Goal: Communication & Community: Answer question/provide support

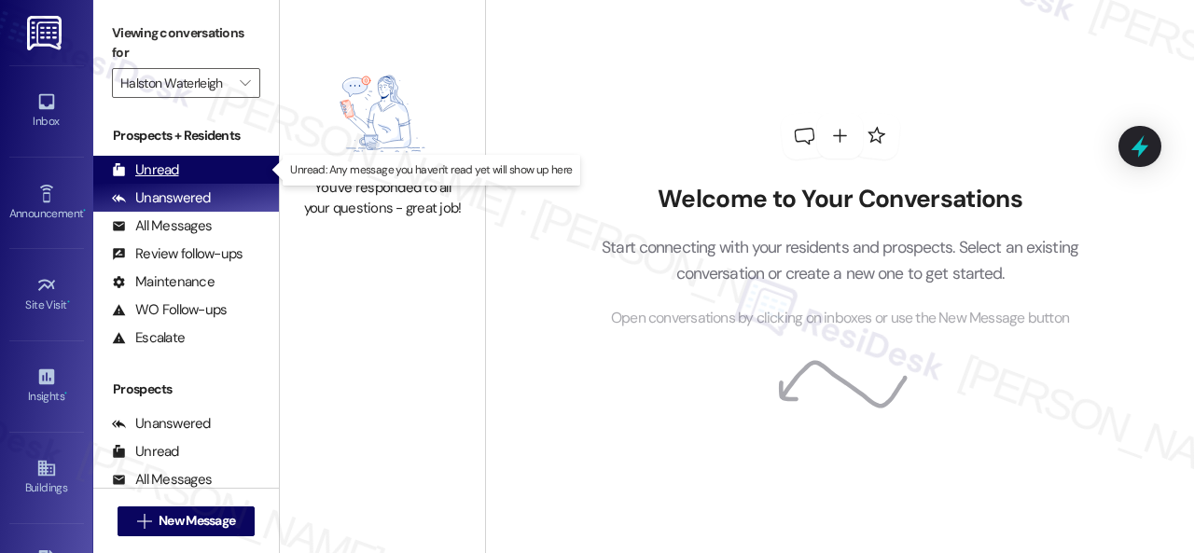
click at [166, 160] on div "Unread" at bounding box center [145, 170] width 67 height 20
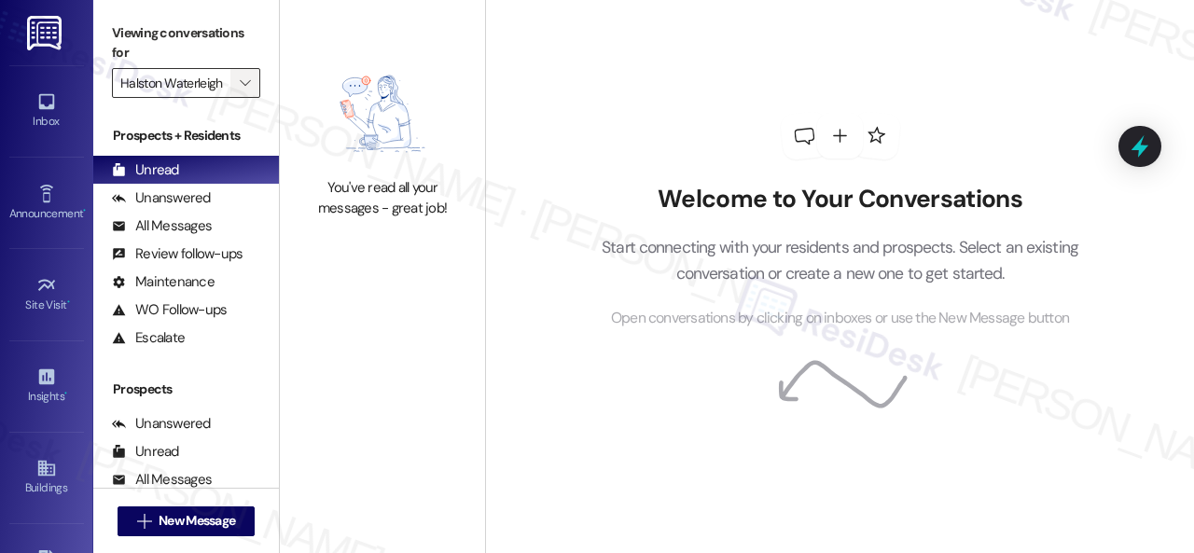
click at [242, 87] on icon "" at bounding box center [245, 83] width 10 height 15
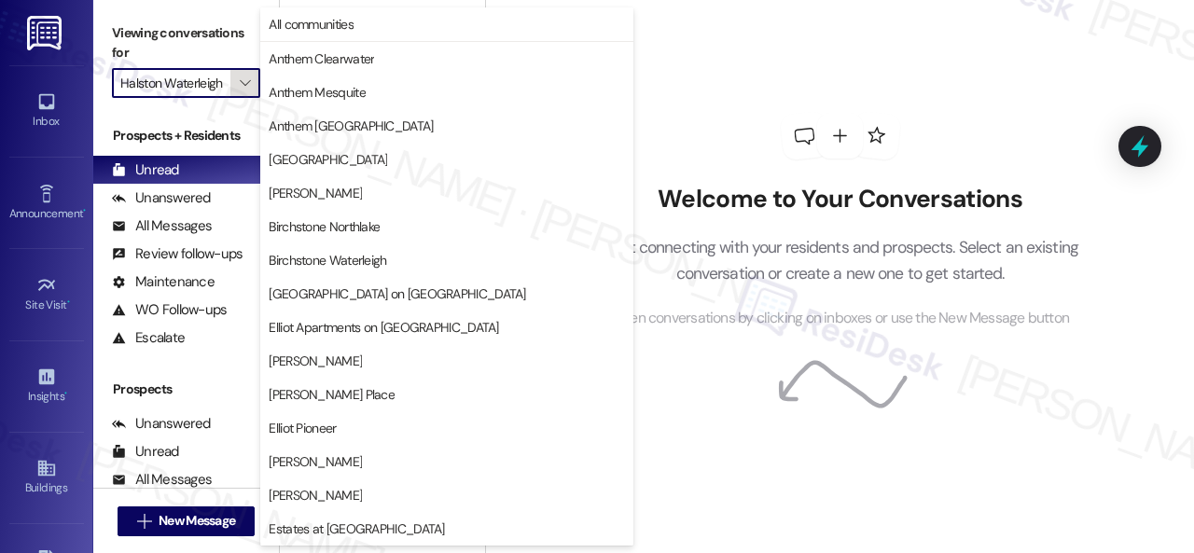
scroll to position [639, 0]
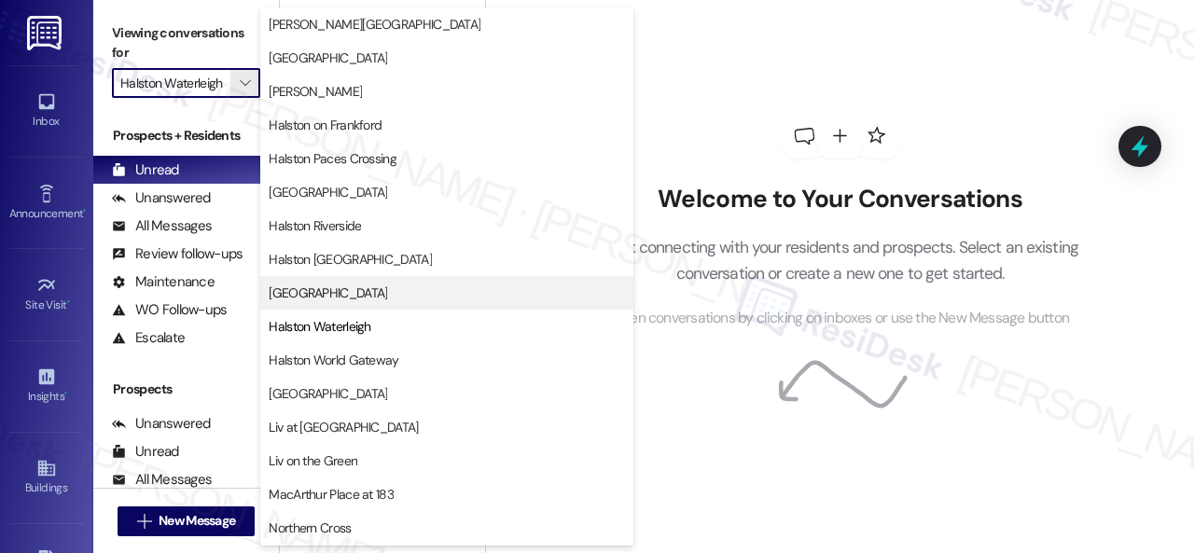
click at [359, 293] on span "[GEOGRAPHIC_DATA]" at bounding box center [328, 293] width 118 height 19
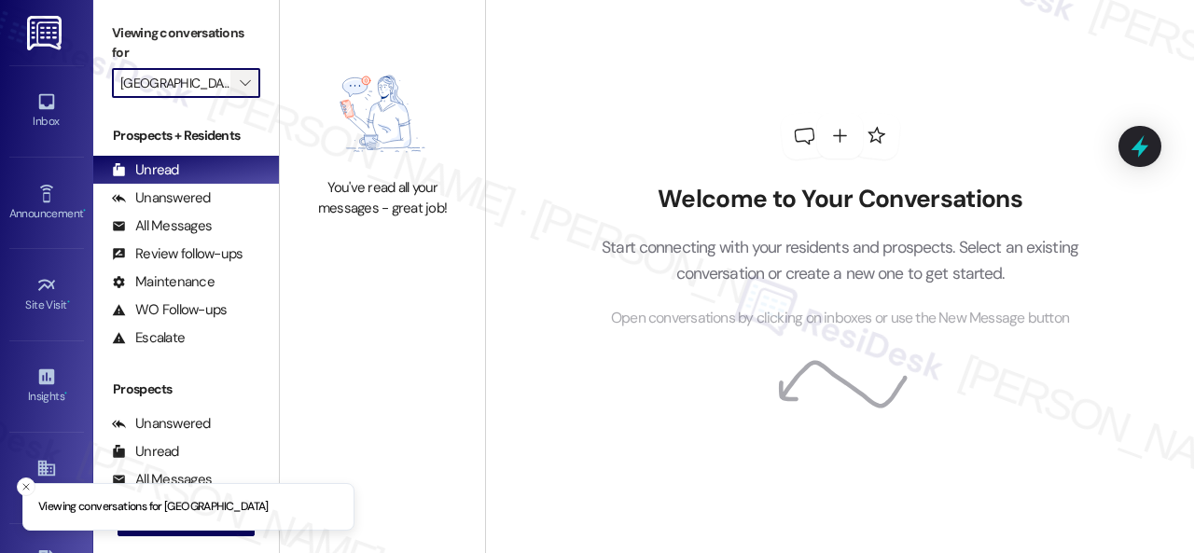
click at [248, 81] on icon "" at bounding box center [245, 83] width 10 height 15
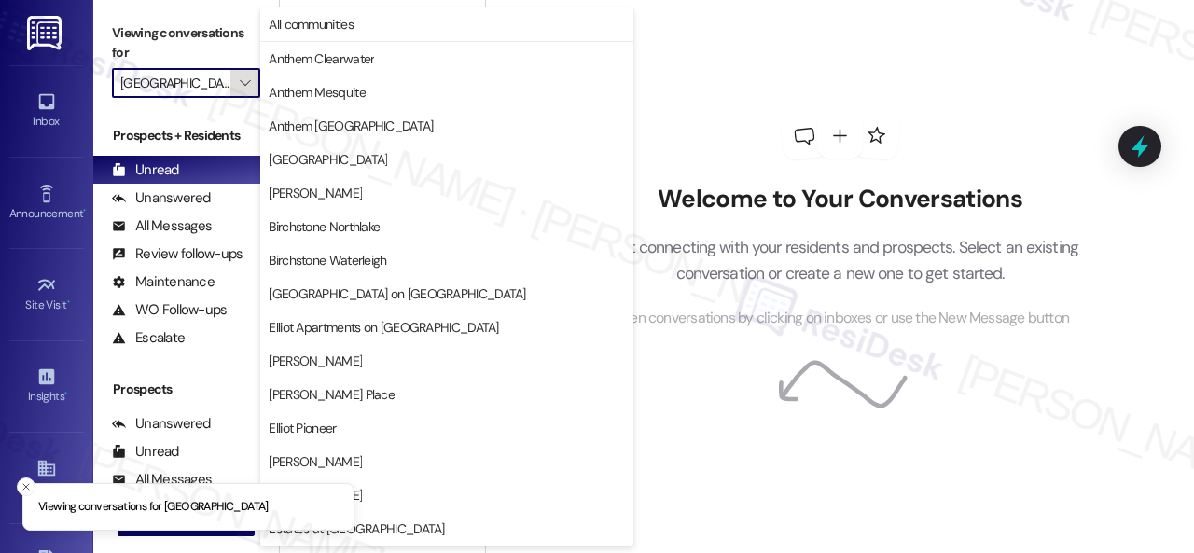
scroll to position [639, 0]
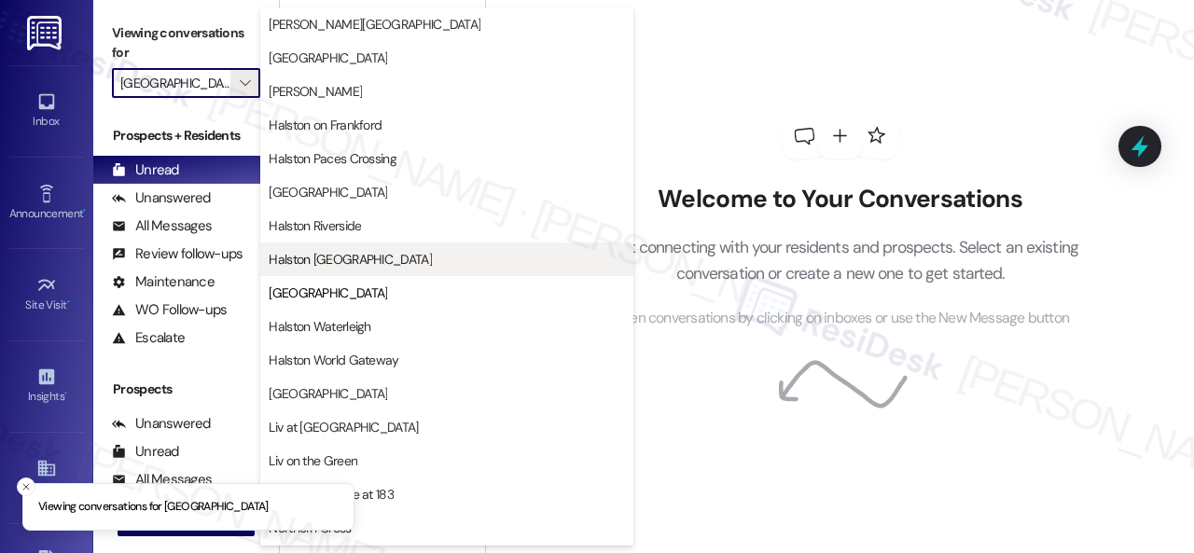
click at [330, 260] on span "Halston Shiloh Valley" at bounding box center [350, 259] width 163 height 19
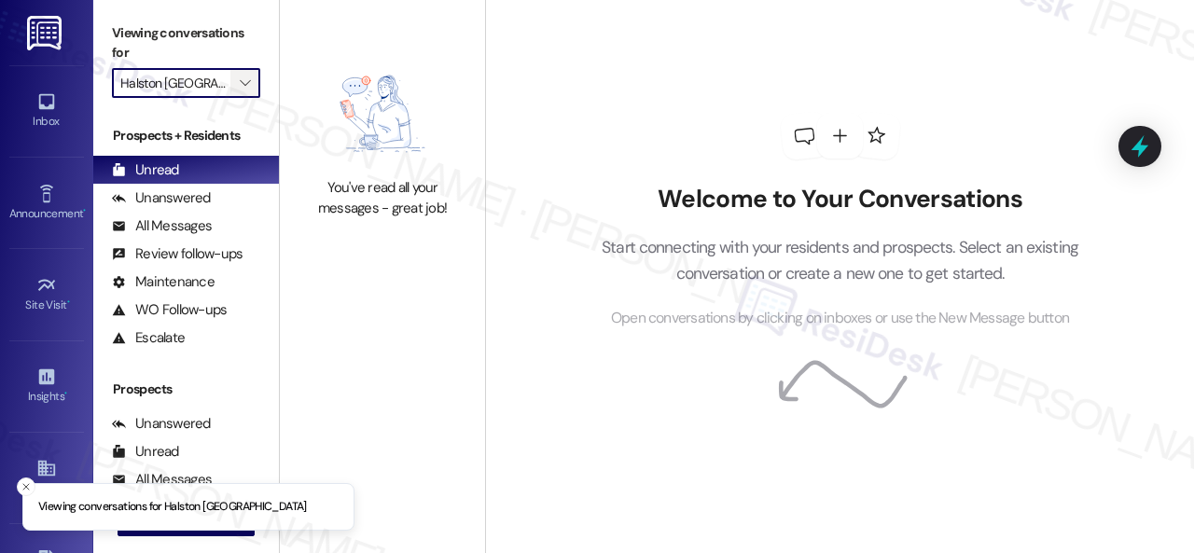
click at [245, 87] on icon "" at bounding box center [245, 83] width 10 height 15
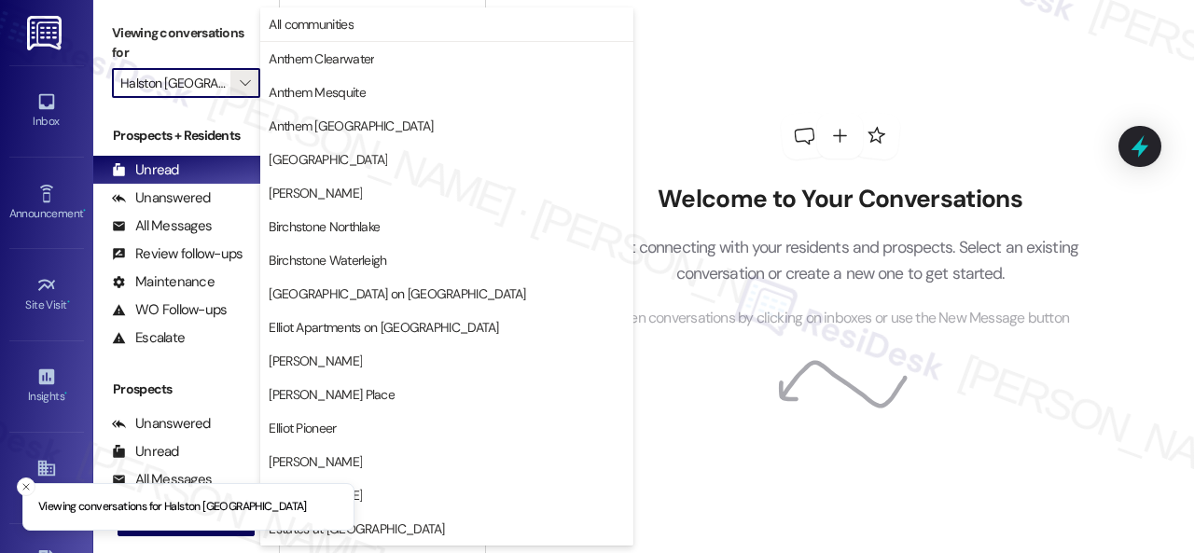
scroll to position [639, 0]
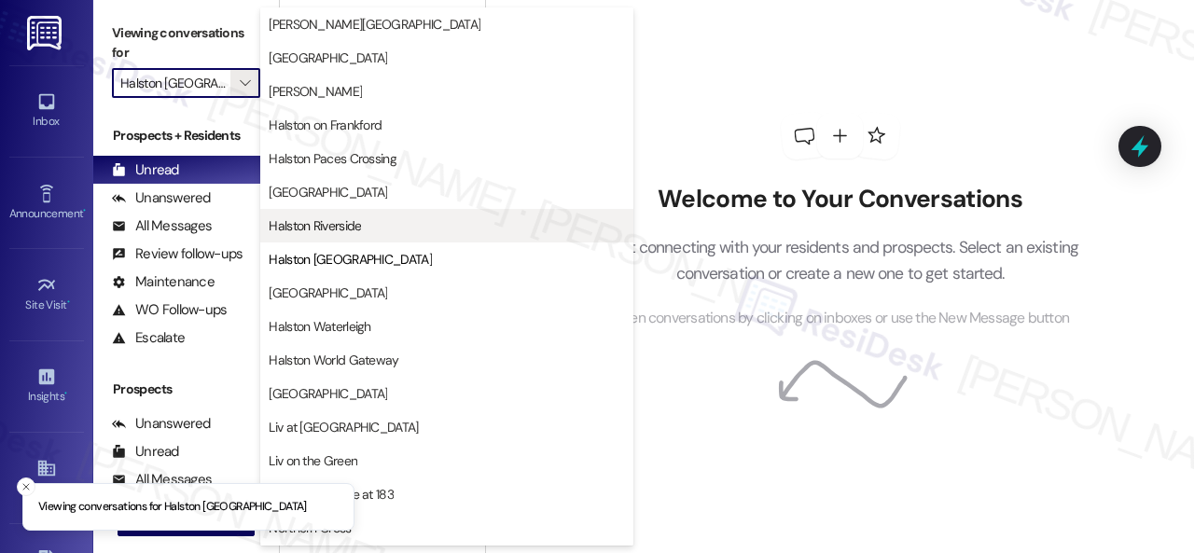
click at [308, 223] on span "Halston Riverside" at bounding box center [315, 225] width 92 height 19
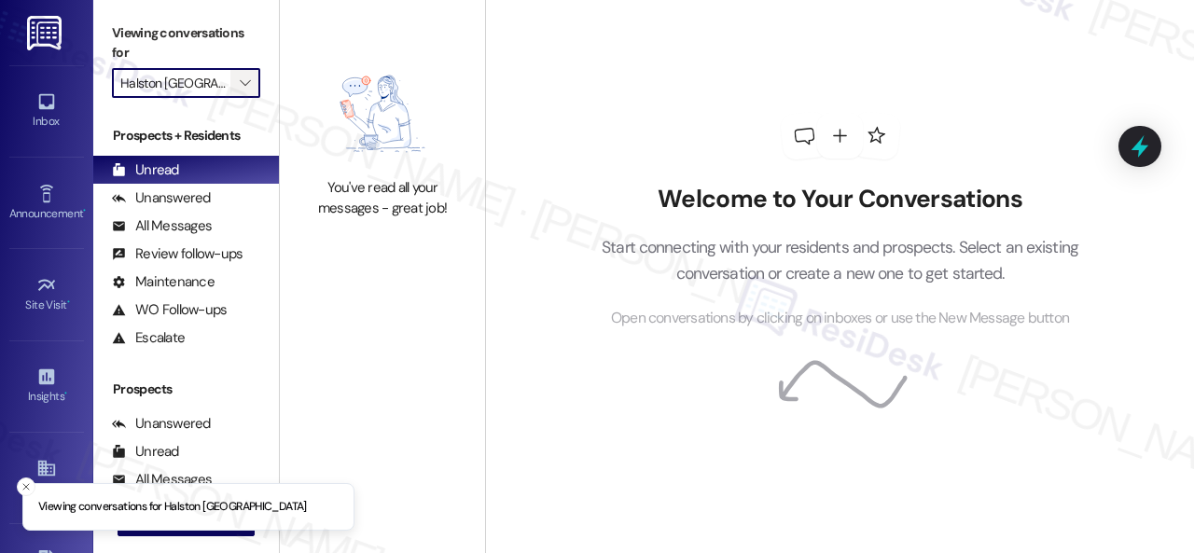
type input "Halston Riverside"
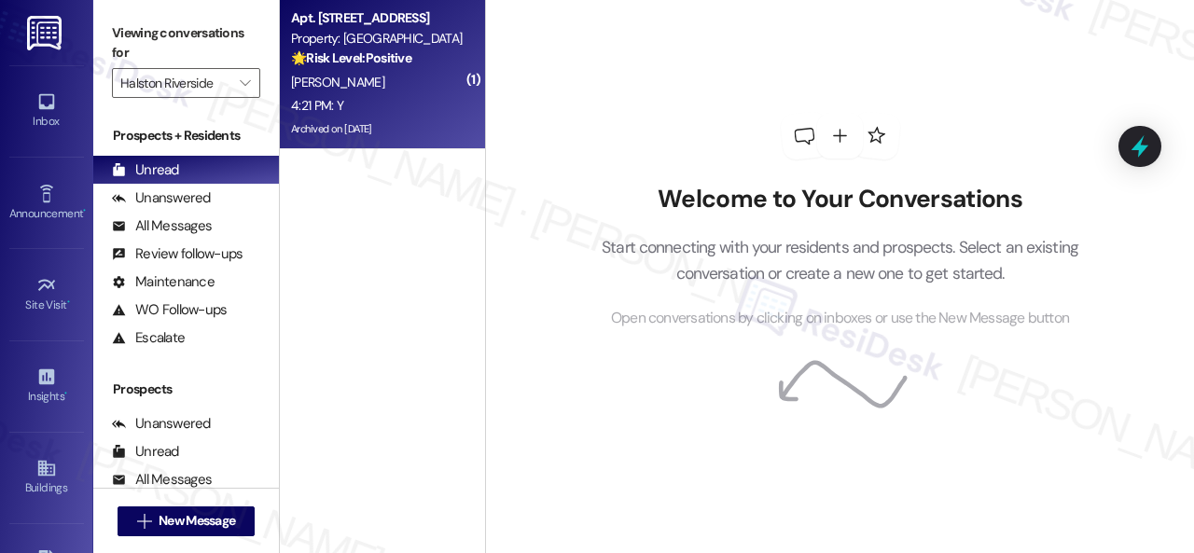
click at [415, 114] on div "4:21 PM: Y 4:21 PM: Y" at bounding box center [377, 105] width 176 height 23
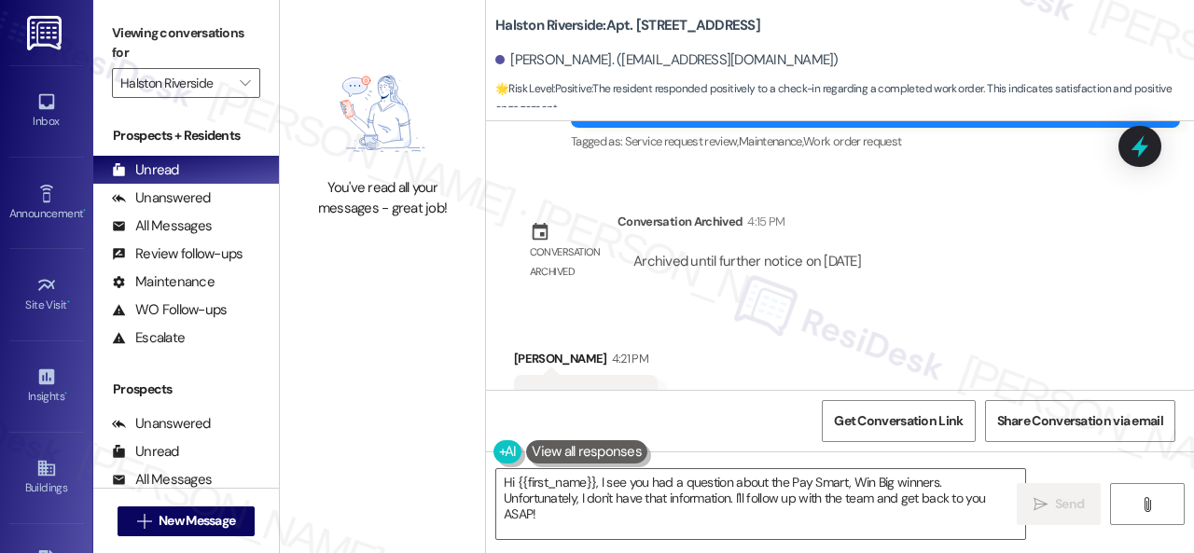
scroll to position [6344, 0]
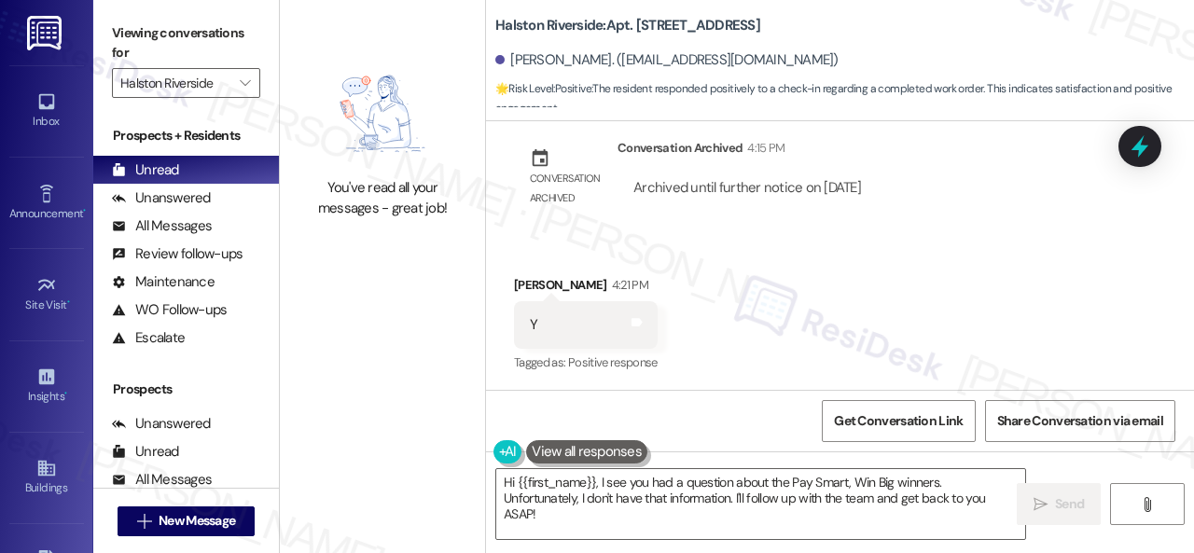
drag, startPoint x: 630, startPoint y: 247, endPoint x: 629, endPoint y: 257, distance: 10.4
click at [630, 253] on div "Received via SMS Trinity Jones 4:21 PM Y Tags and notes Tagged as: Positive res…" at bounding box center [840, 312] width 708 height 158
click at [433, 456] on div "You've read all your messages - great job! Halston Riverside: Apt. 1811, 1 Hals…" at bounding box center [737, 276] width 914 height 553
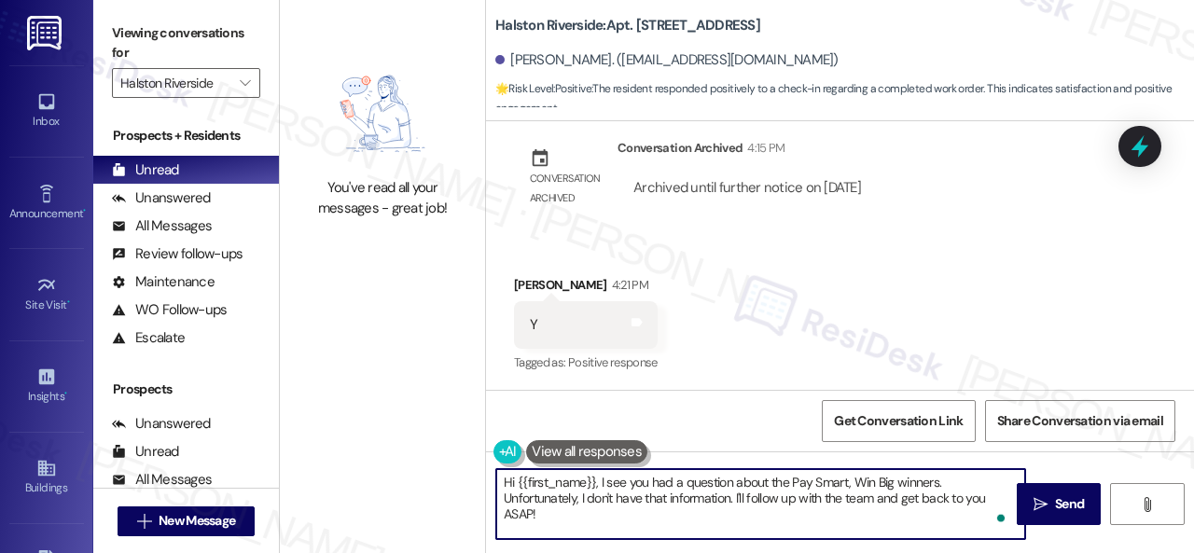
paste textarea "We're glad to hear the issue's been resolved! If {{property}} has met your expe…"
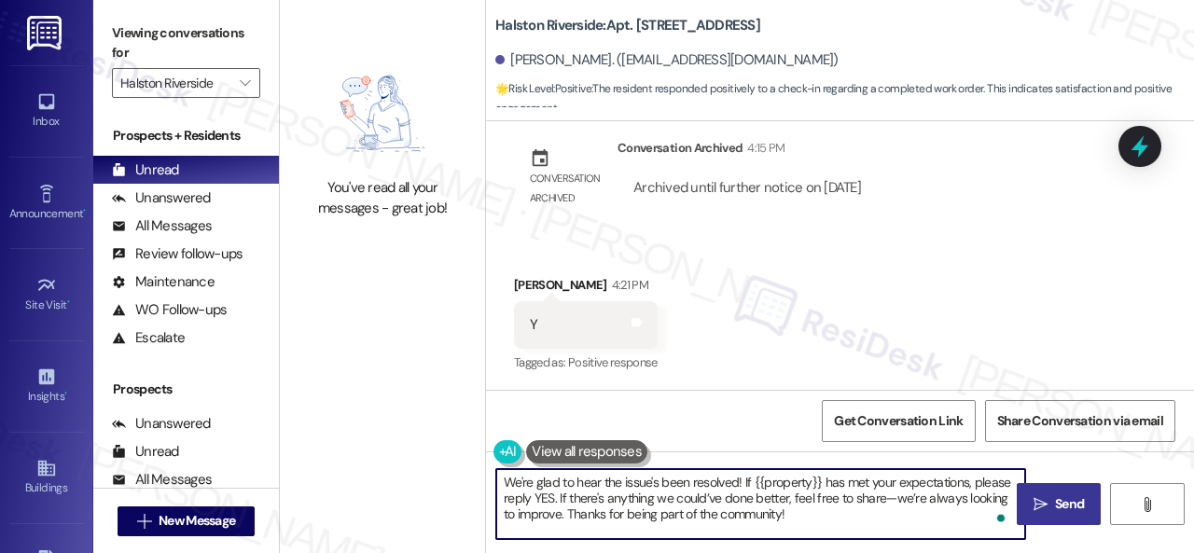
type textarea "We're glad to hear the issue's been resolved! If {{property}} has met your expe…"
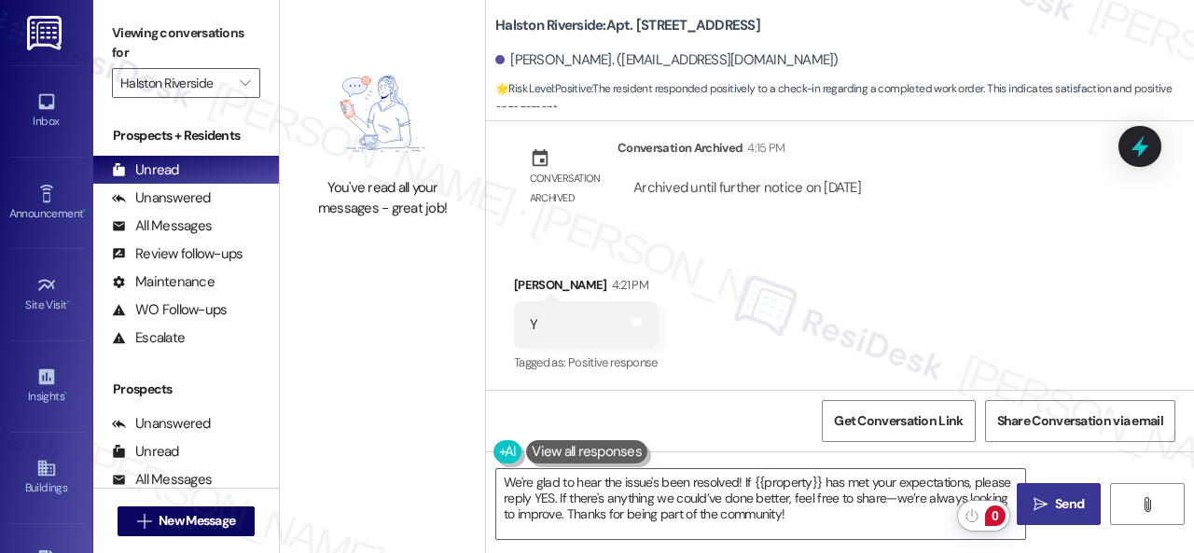
click at [1044, 506] on span " Send" at bounding box center [1059, 504] width 59 height 20
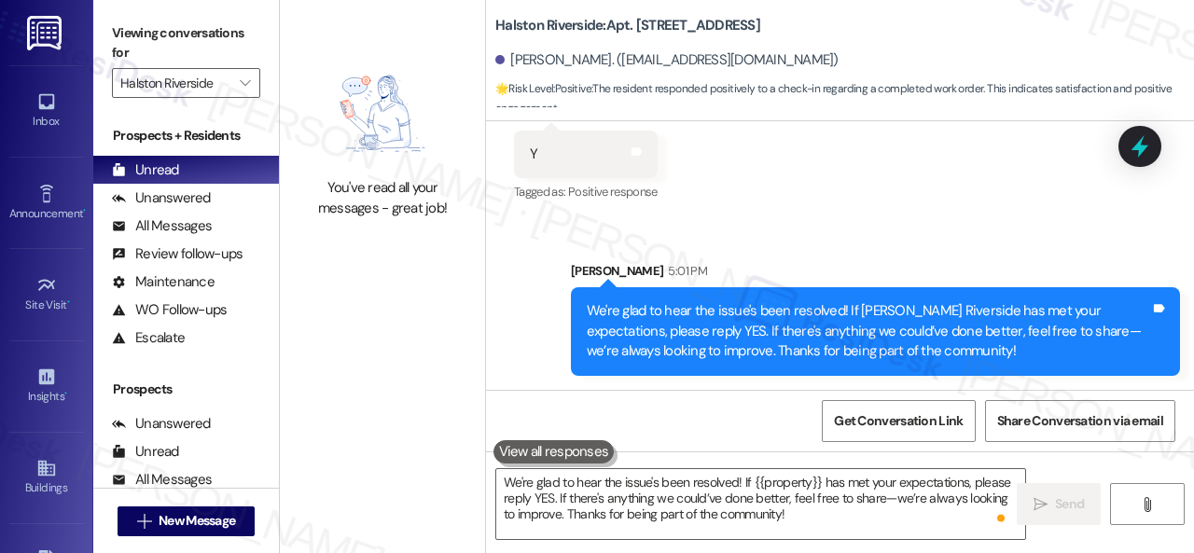
scroll to position [6, 0]
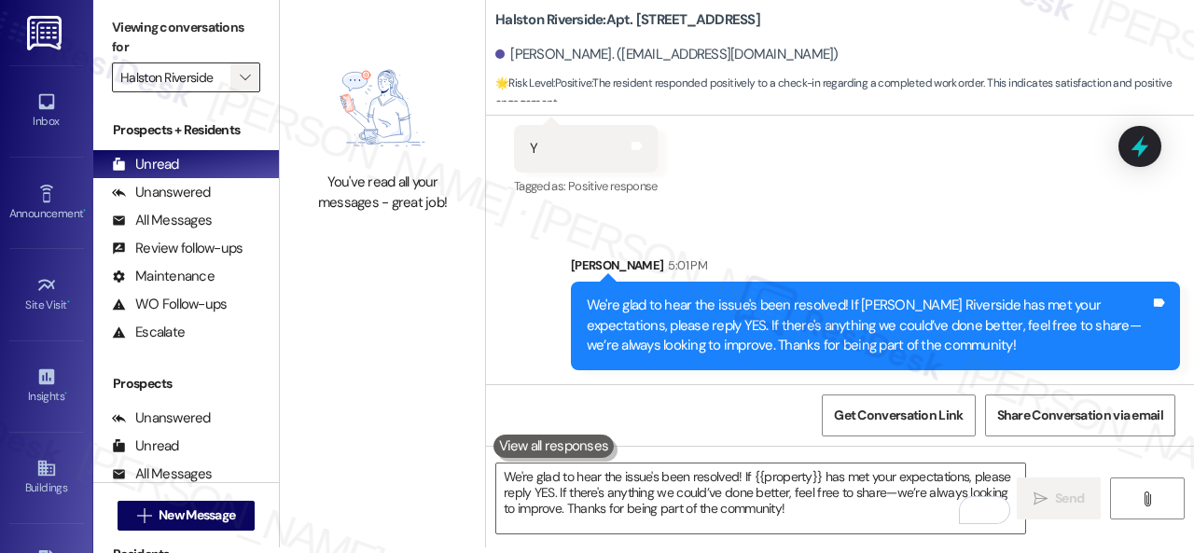
click at [252, 70] on span "" at bounding box center [245, 77] width 18 height 30
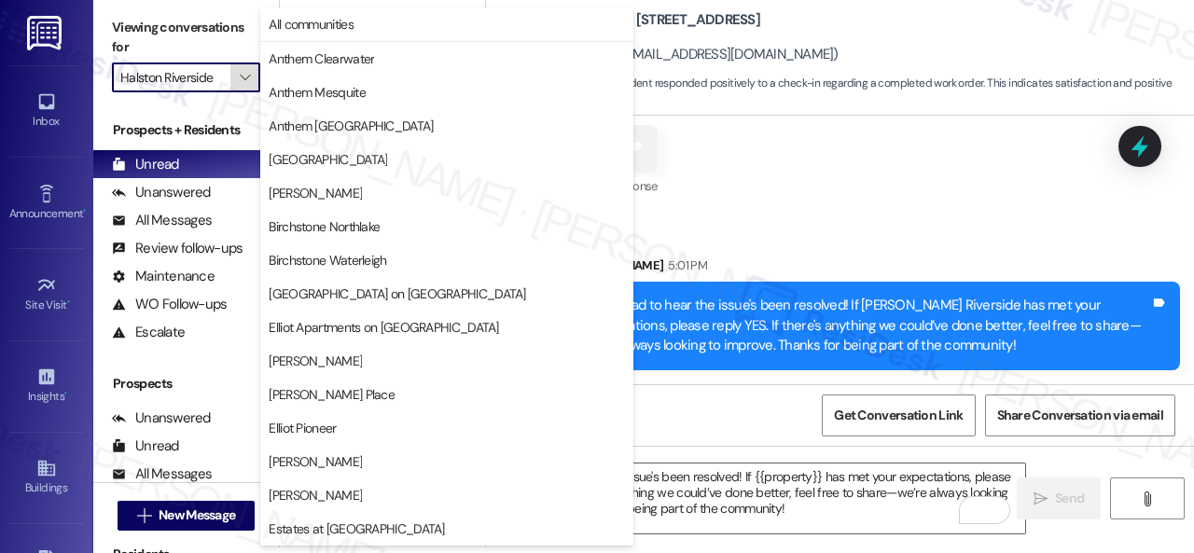
scroll to position [639, 0]
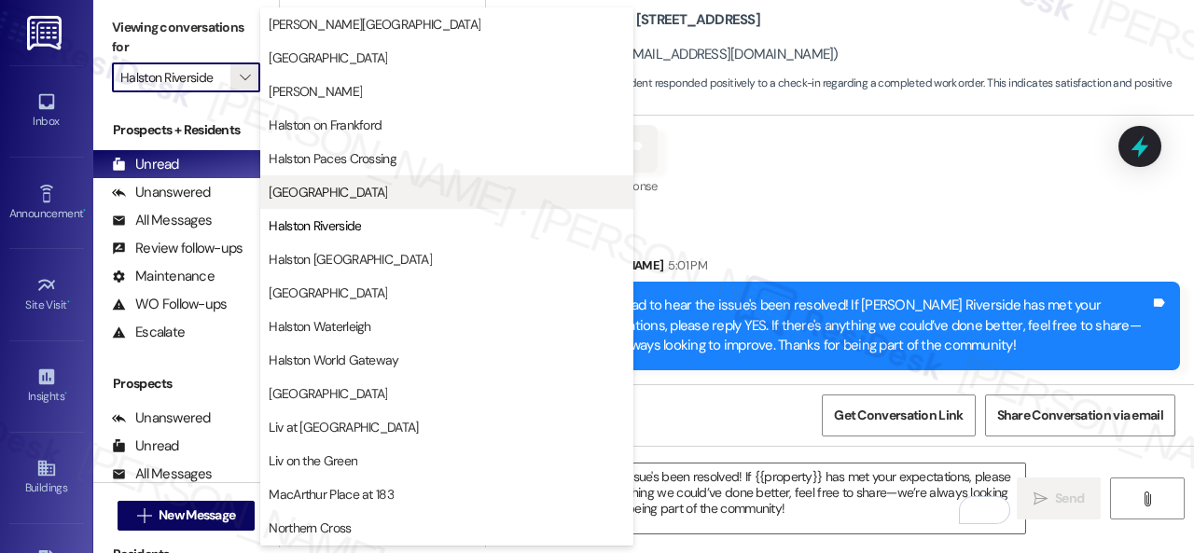
click at [313, 189] on span "Halston Park Central" at bounding box center [328, 192] width 118 height 19
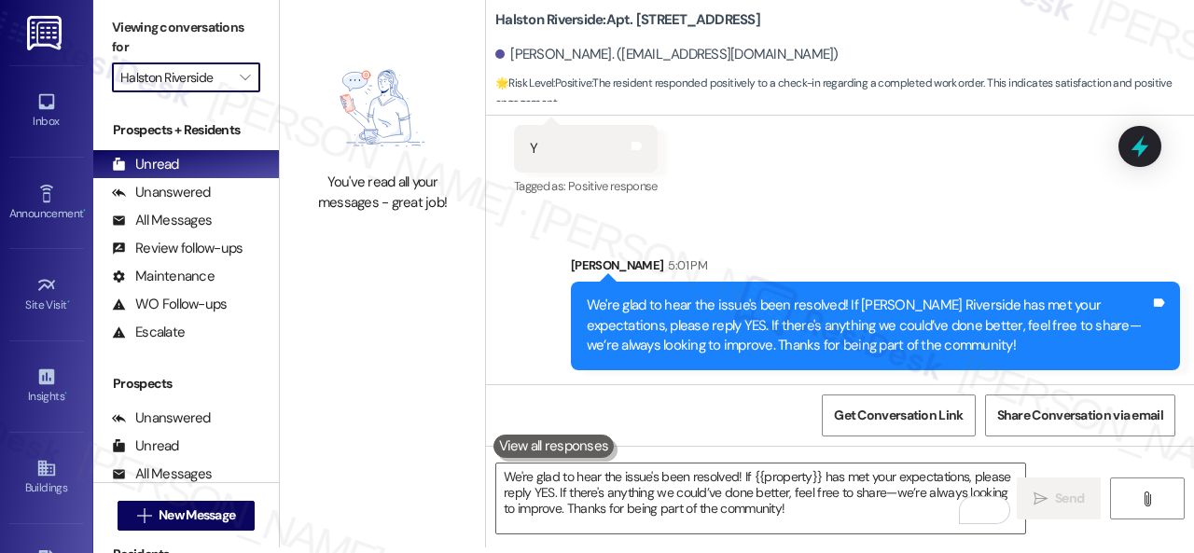
type input "Halston Park Central"
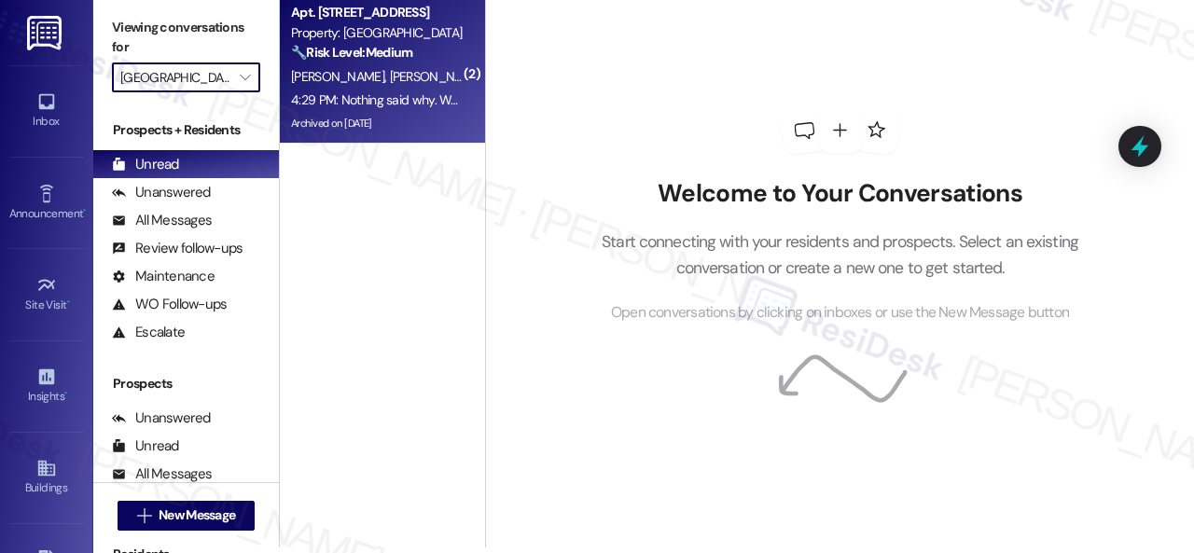
click at [425, 68] on div "Apt. 114, 004 Halston Park Central Property: Halston Park Central 🔧 Risk Level:…" at bounding box center [382, 68] width 205 height 149
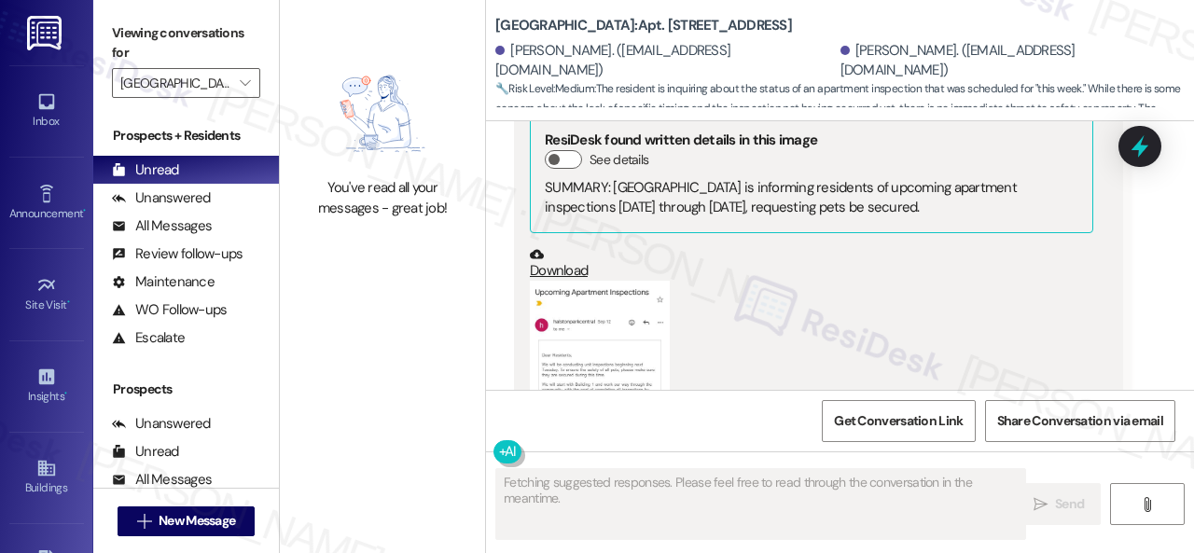
scroll to position [78667, 0]
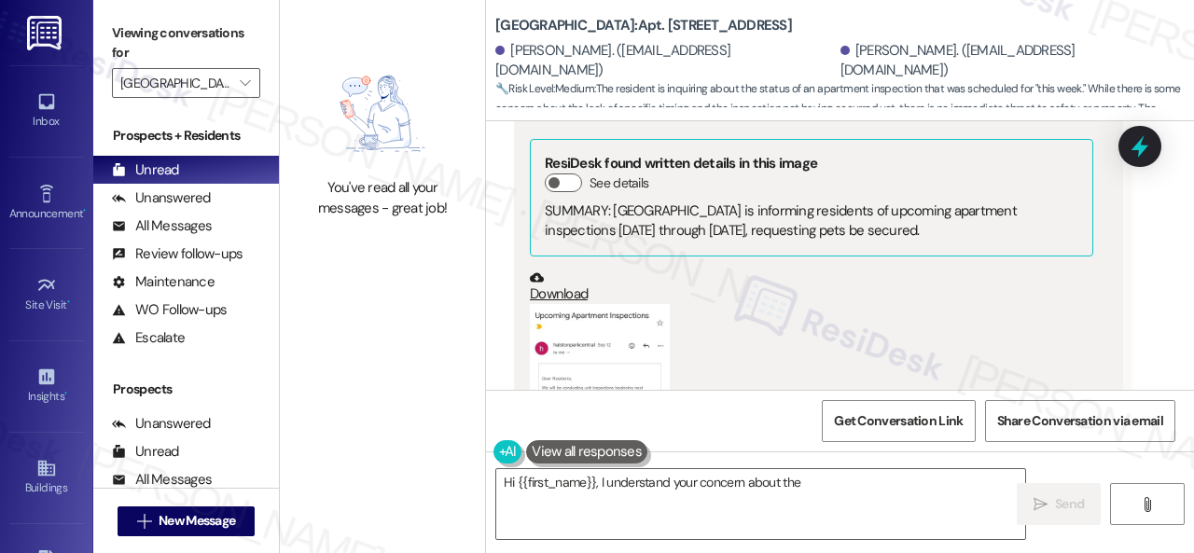
click at [610, 304] on button "Zoom image" at bounding box center [600, 395] width 140 height 182
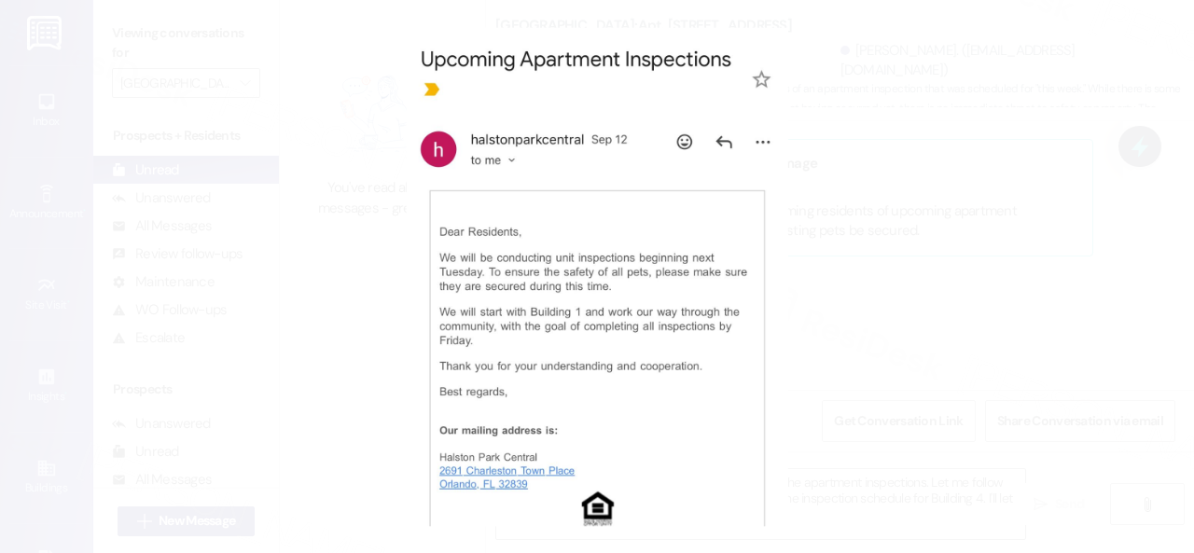
click at [832, 292] on button "Unzoom image" at bounding box center [597, 276] width 1194 height 553
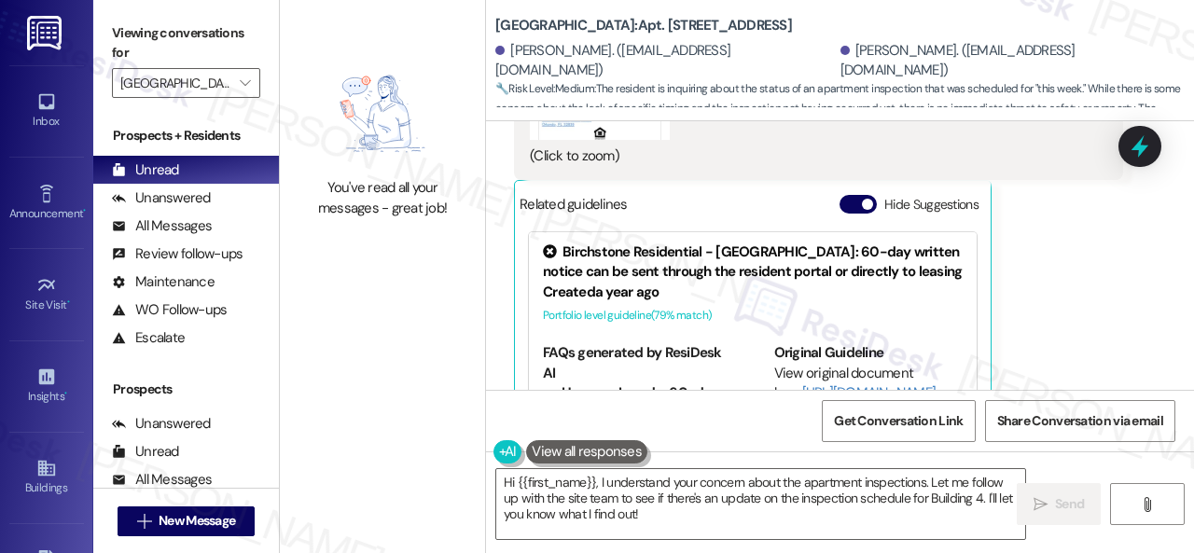
scroll to position [79040, 0]
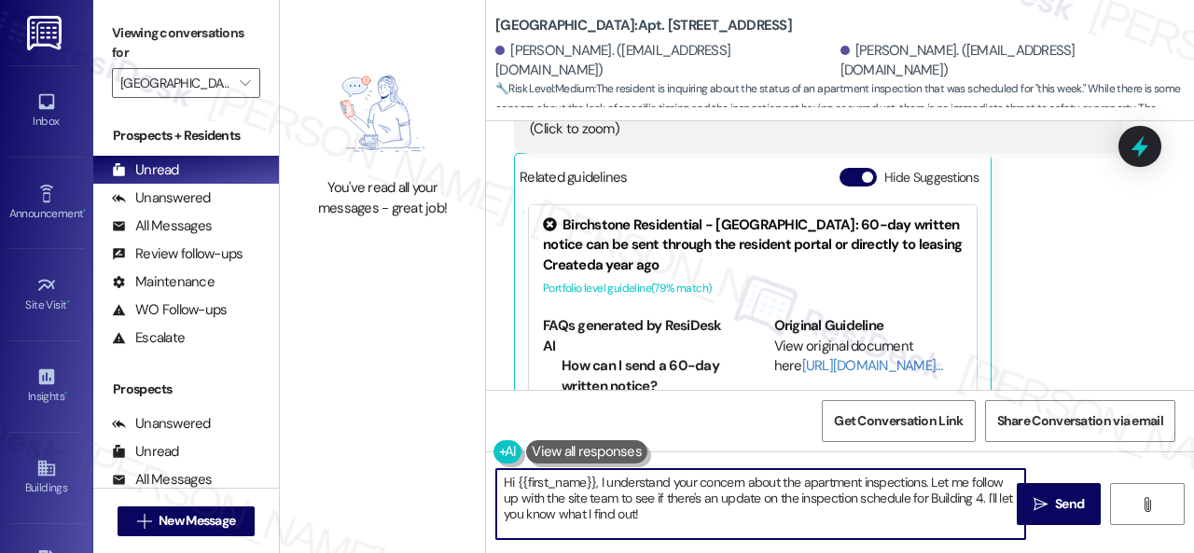
drag, startPoint x: 492, startPoint y: 467, endPoint x: 423, endPoint y: 385, distance: 107.2
click at [481, 460] on div "You've read all your messages - great job! Halston Park Central: Apt. 114, 004 …" at bounding box center [737, 276] width 914 height 553
type textarea "b"
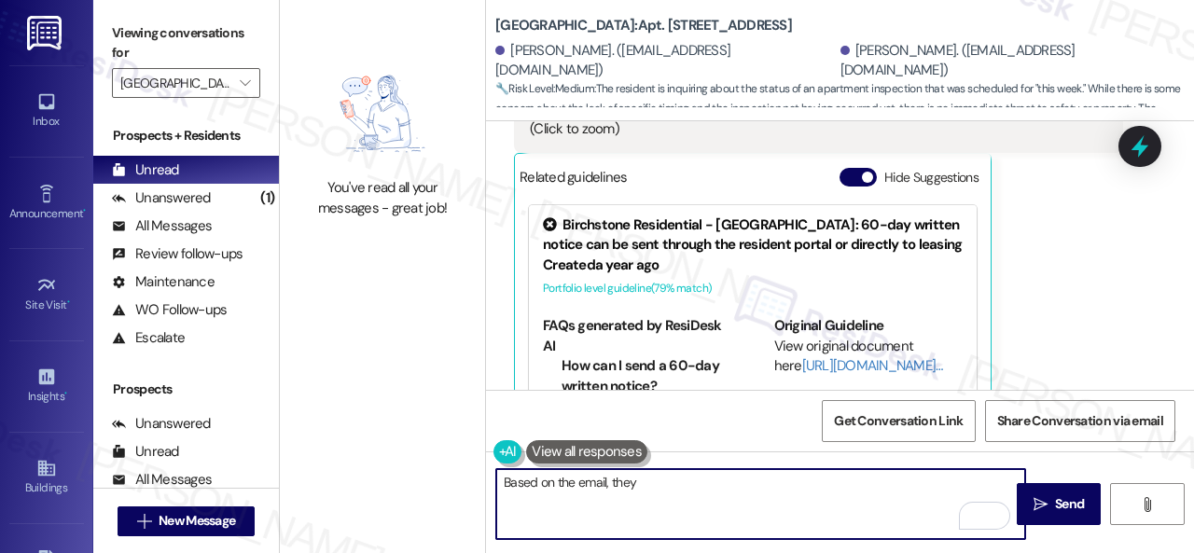
click at [670, 491] on textarea "Based on the email, they" at bounding box center [760, 504] width 529 height 70
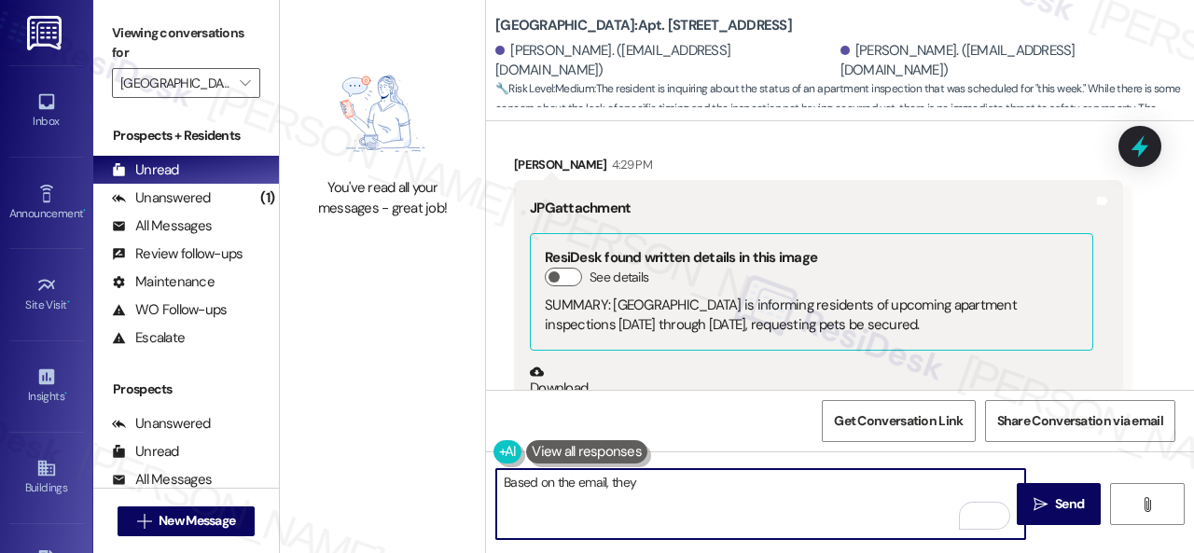
scroll to position [78574, 0]
click at [875, 489] on textarea "Based on the email, they will work their way through the community and their go…" at bounding box center [760, 504] width 529 height 70
click at [878, 490] on textarea "Based on the email, they will work their way through the community a,nd their g…" at bounding box center [760, 504] width 529 height 70
click at [712, 499] on textarea "Based on the email, they will work their way through the community, and their g…" at bounding box center [760, 504] width 529 height 70
click at [638, 495] on textarea "Based on the email, they will work their way through the community, and their g…" at bounding box center [760, 504] width 529 height 70
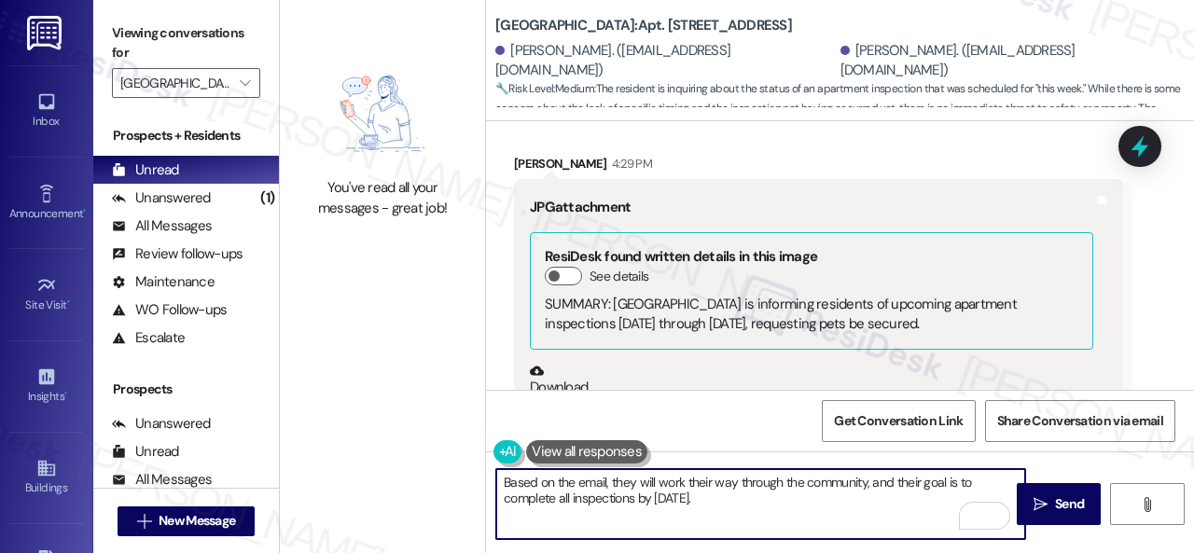
click at [753, 500] on textarea "Based on the email, they will work their way through the community, and their g…" at bounding box center [760, 504] width 529 height 70
type textarea "Based on the email, they will work their way through the community, and their g…"
click at [1058, 503] on span "Send" at bounding box center [1069, 504] width 29 height 20
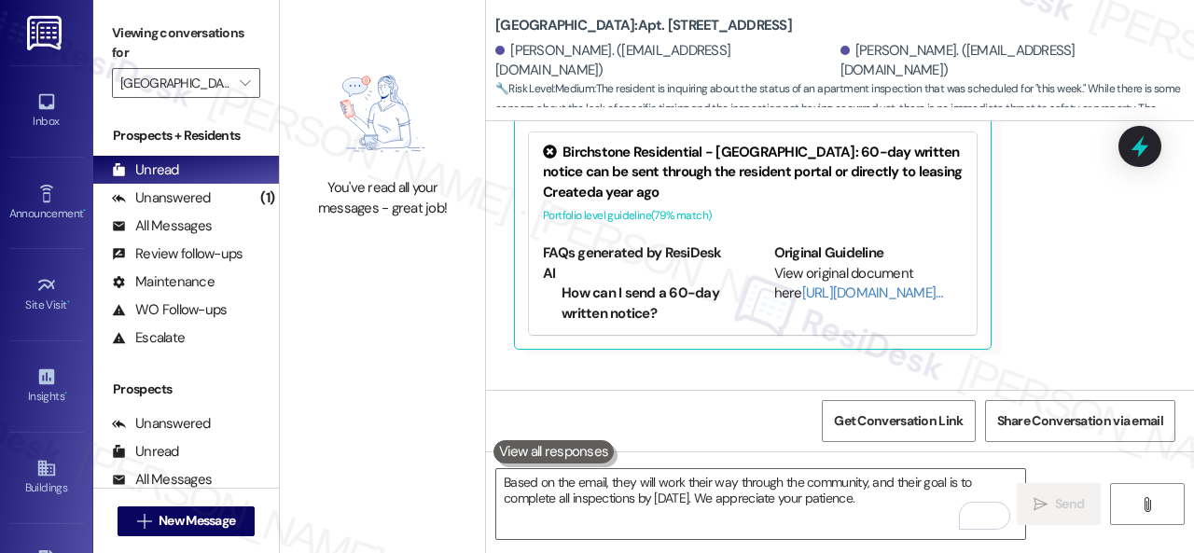
scroll to position [79191, 0]
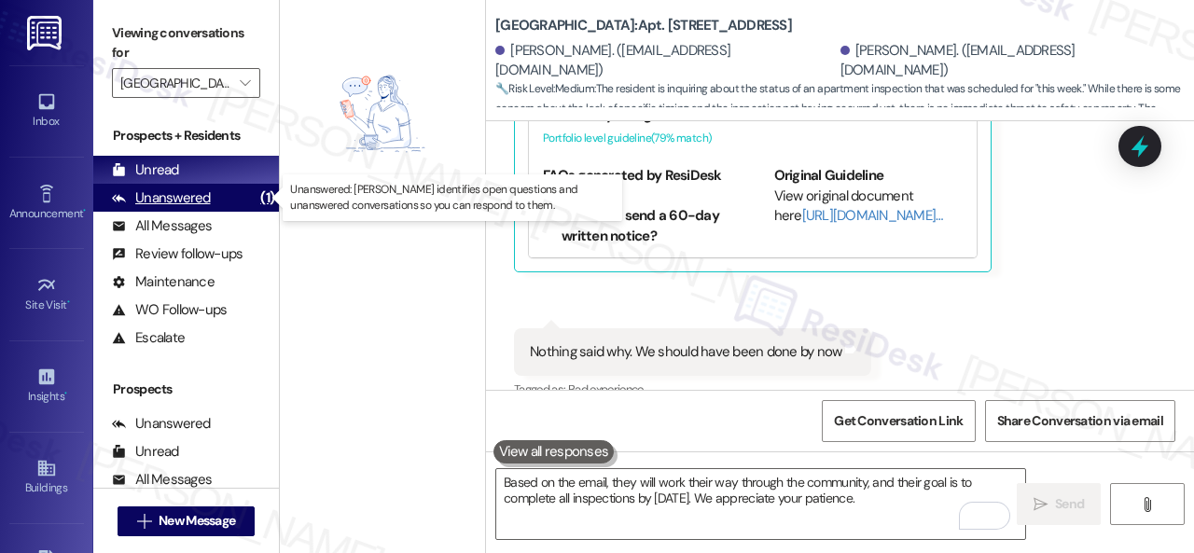
click at [190, 204] on div "Unanswered" at bounding box center [161, 198] width 99 height 20
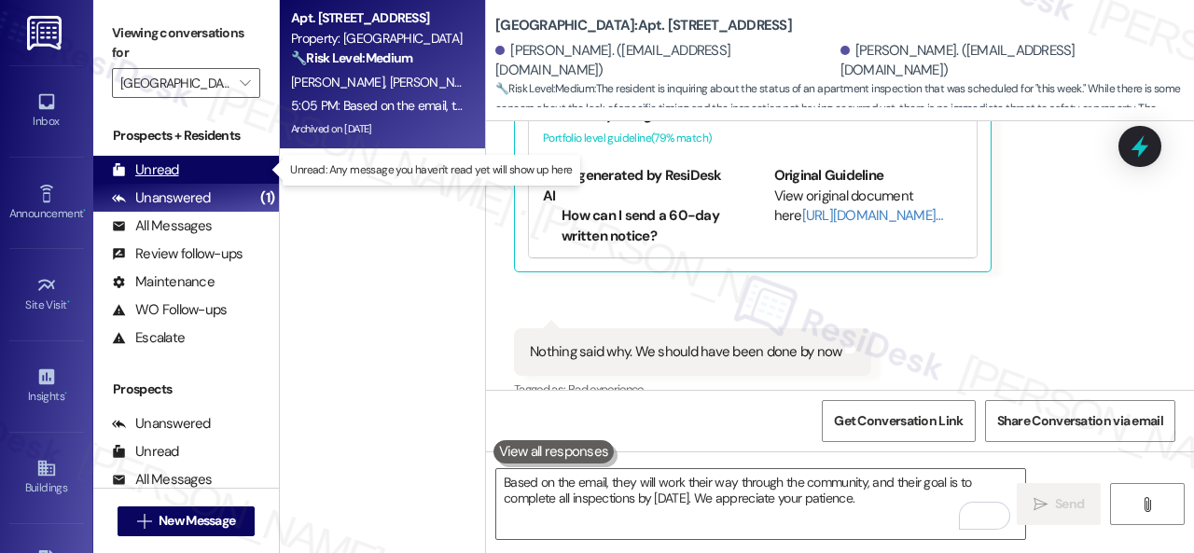
click at [157, 169] on div "Unread" at bounding box center [145, 170] width 67 height 20
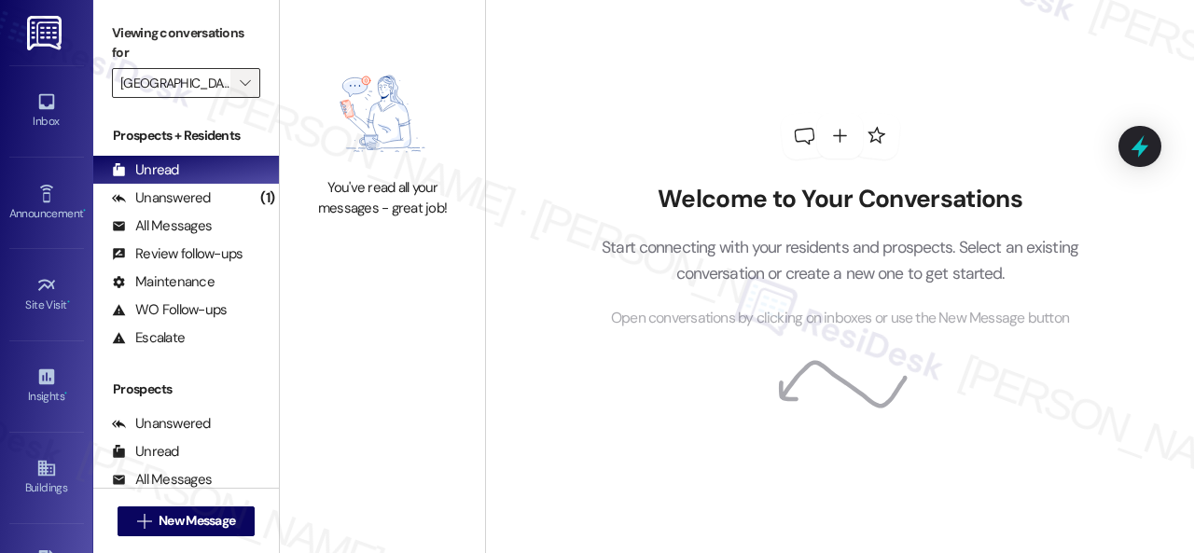
click at [246, 85] on icon "" at bounding box center [245, 83] width 10 height 15
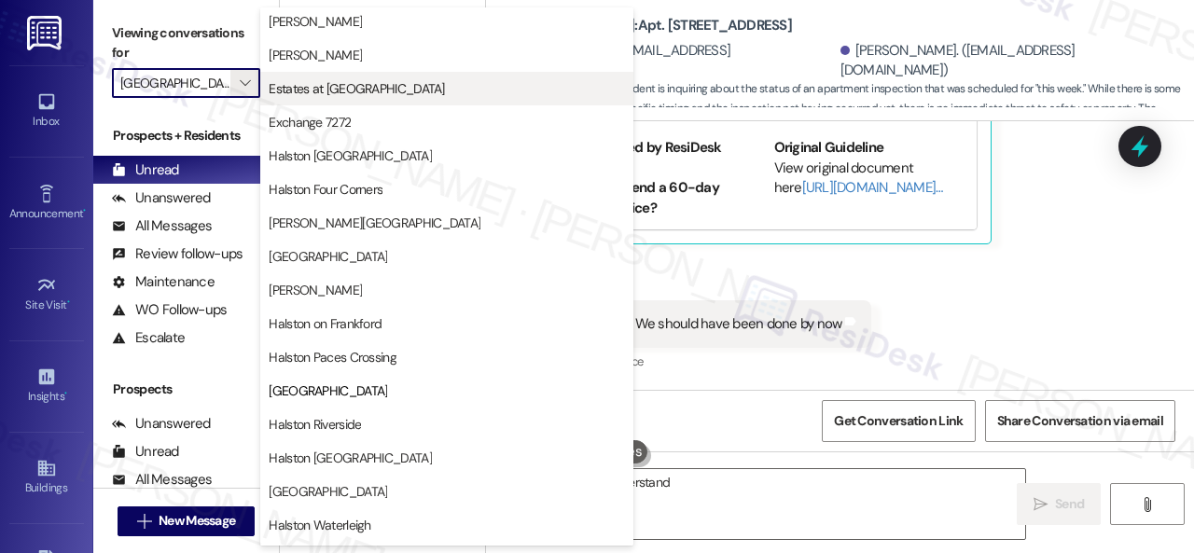
scroll to position [560, 0]
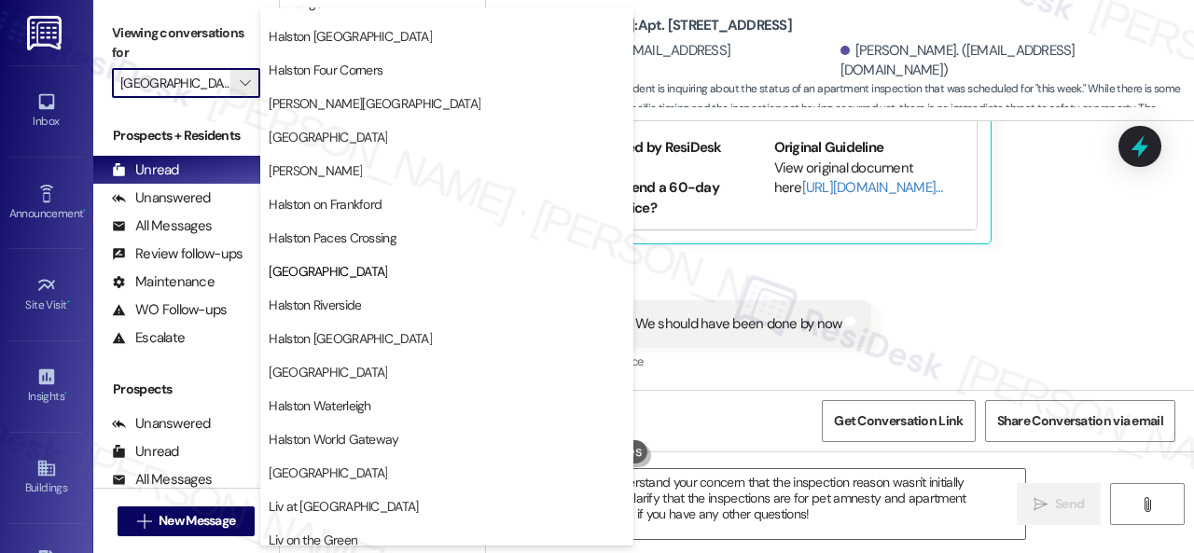
click at [310, 273] on span "Halston Park Central" at bounding box center [328, 271] width 118 height 19
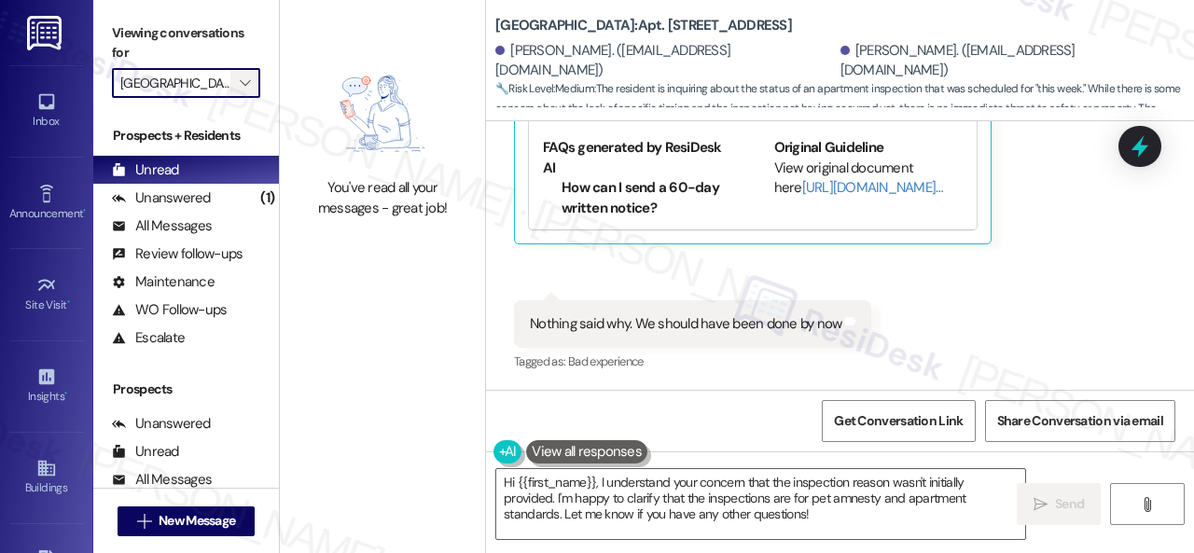
click at [245, 72] on span "" at bounding box center [245, 83] width 18 height 30
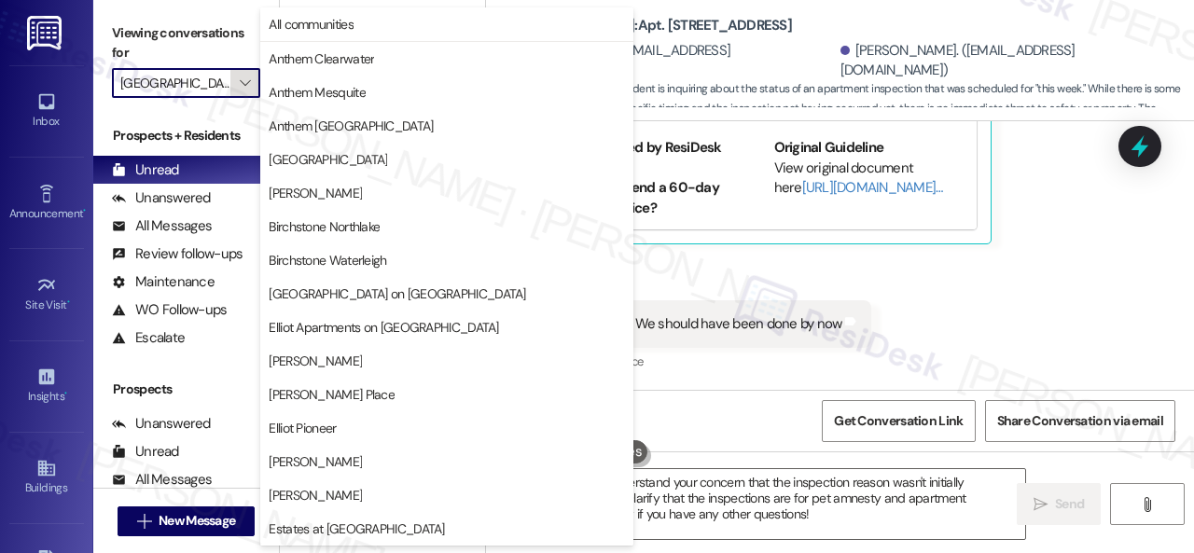
scroll to position [639, 0]
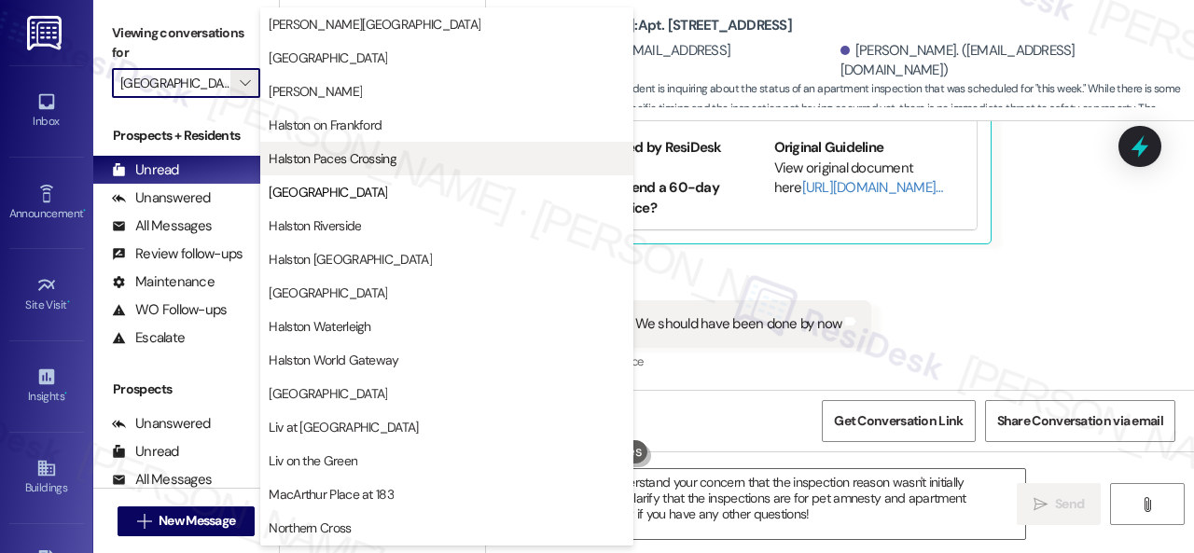
click at [313, 159] on span "Halston Paces Crossing" at bounding box center [333, 158] width 128 height 19
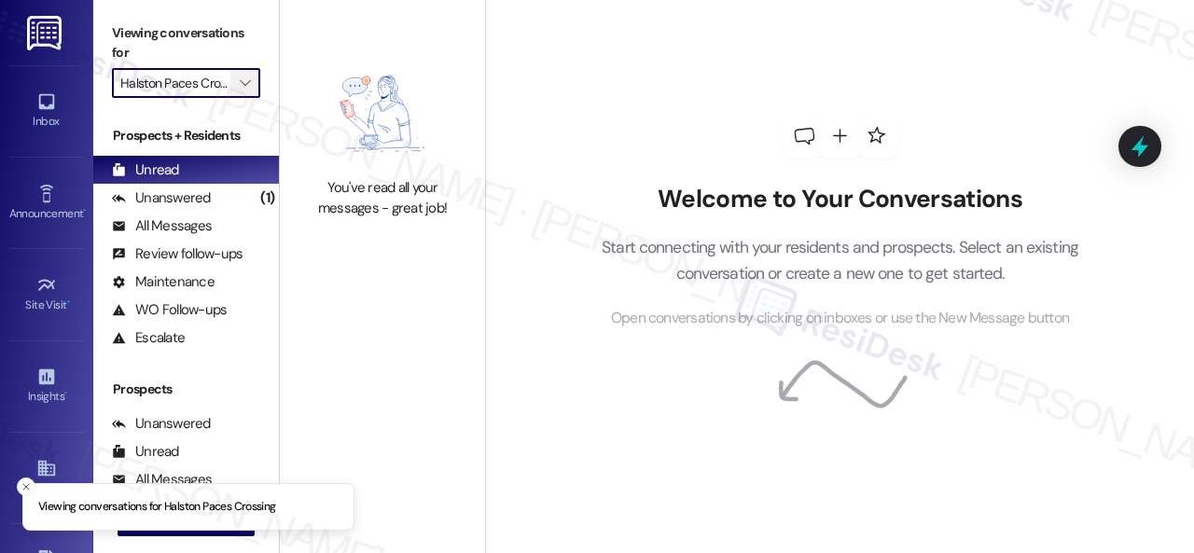
click at [250, 76] on icon "" at bounding box center [245, 83] width 10 height 15
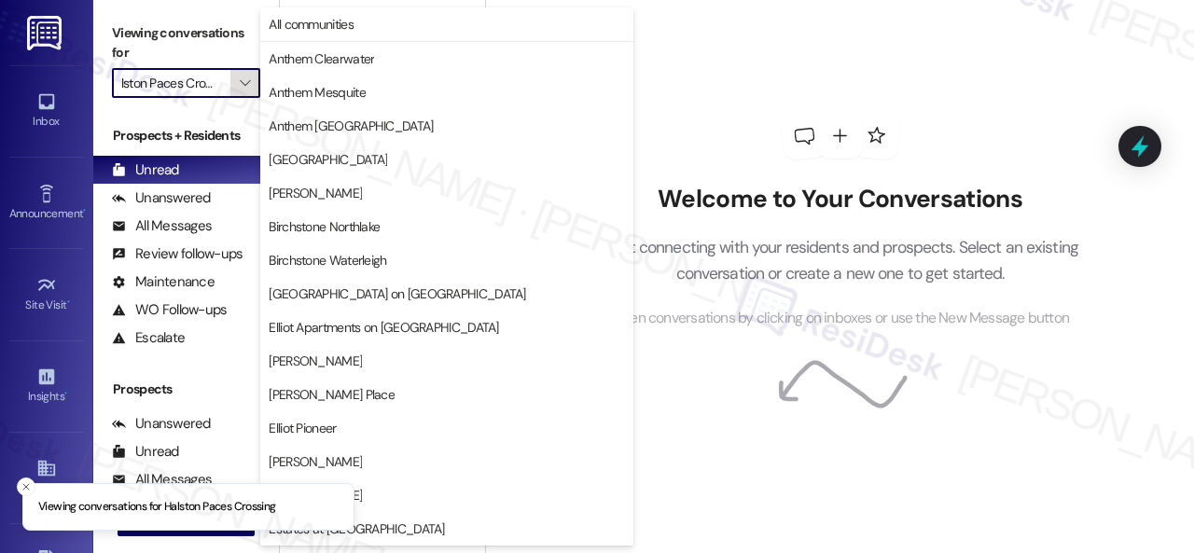
scroll to position [639, 0]
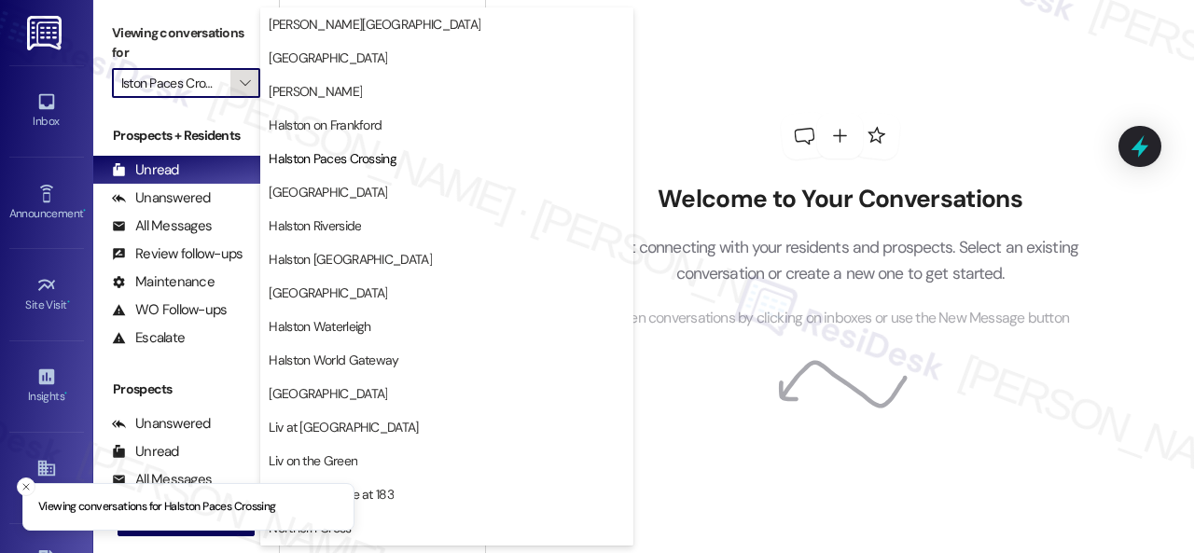
click at [310, 219] on span "Halston Riverside" at bounding box center [315, 225] width 92 height 19
click at [246, 81] on icon "" at bounding box center [245, 83] width 10 height 15
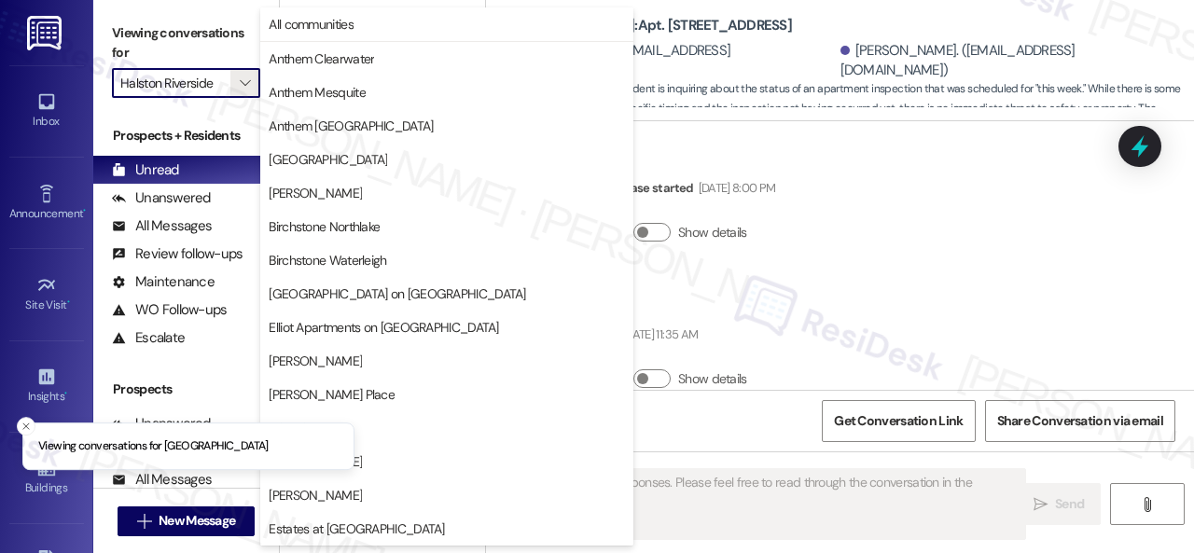
scroll to position [79219, 0]
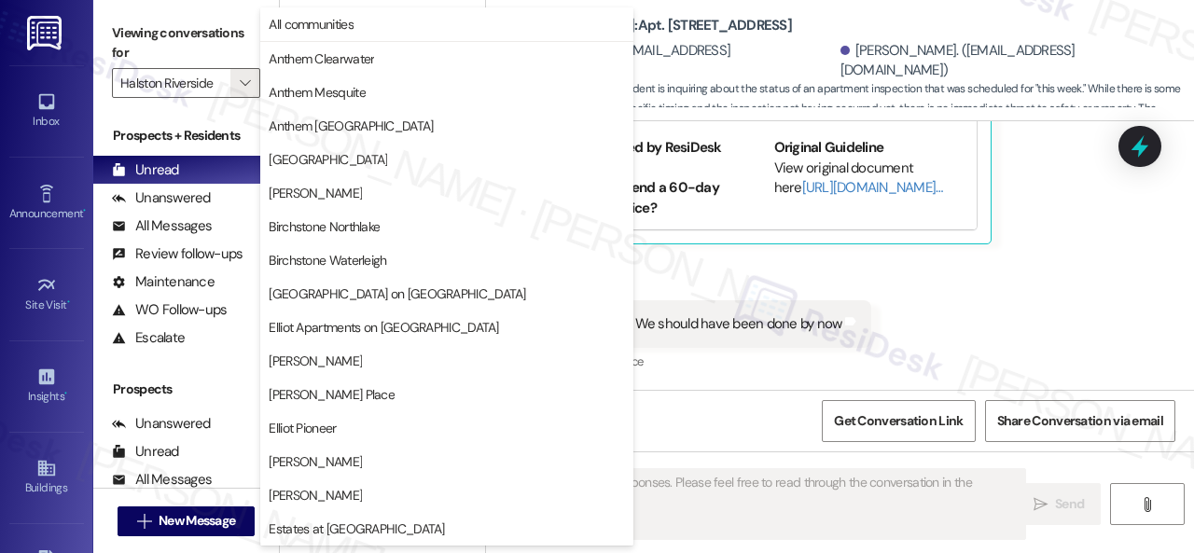
click at [827, 390] on div "Sent via SMS Sarah (ResiDesk) 5:05 PM Based on the email, they will work their …" at bounding box center [840, 478] width 708 height 177
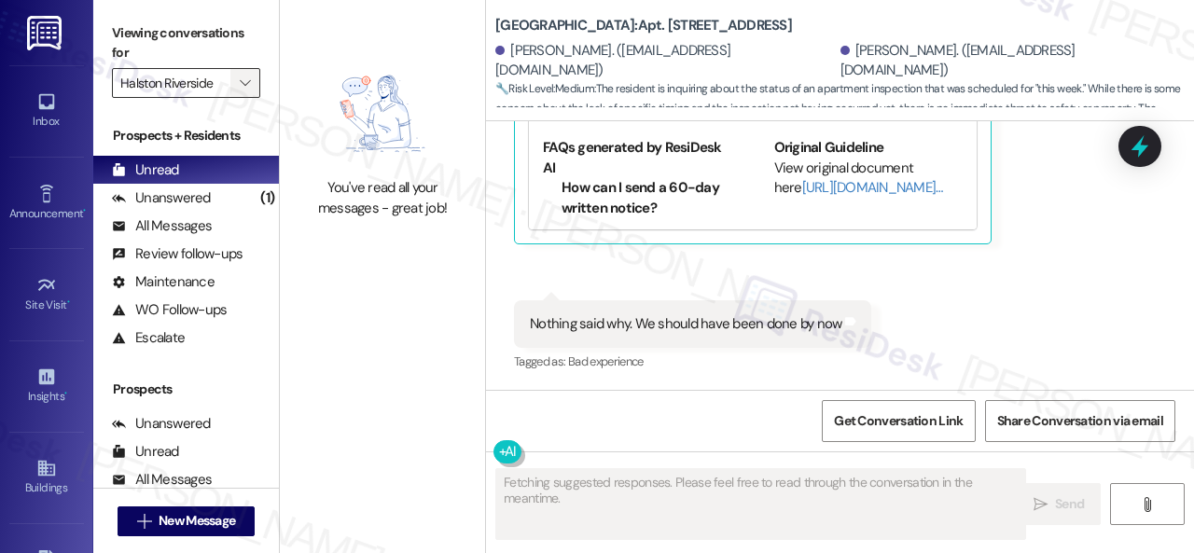
click at [256, 74] on button "" at bounding box center [245, 83] width 30 height 30
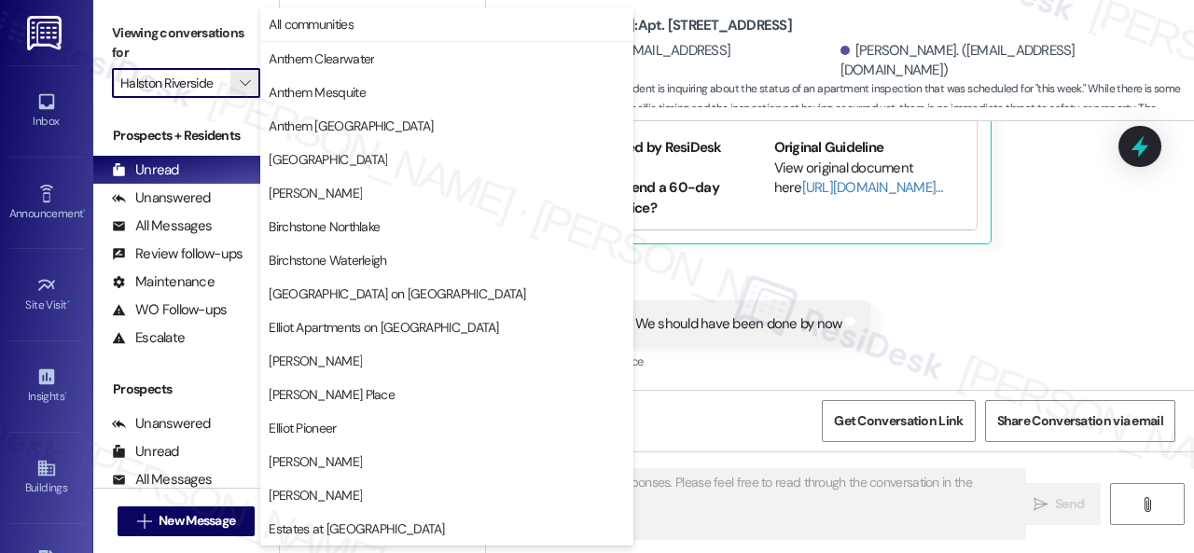
scroll to position [639, 0]
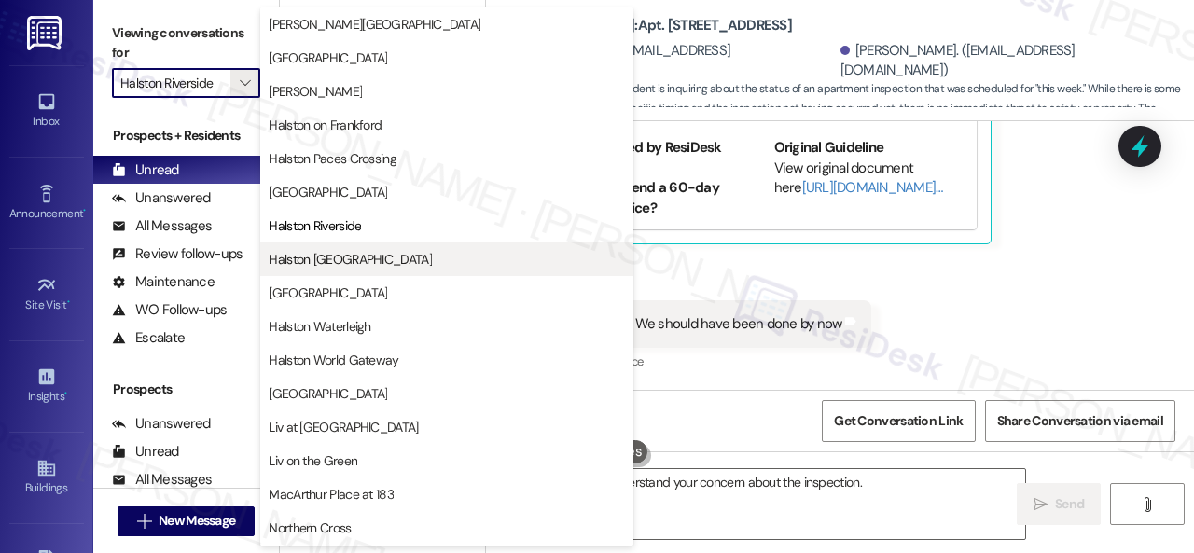
click at [305, 254] on span "Halston Shiloh Valley" at bounding box center [350, 259] width 163 height 19
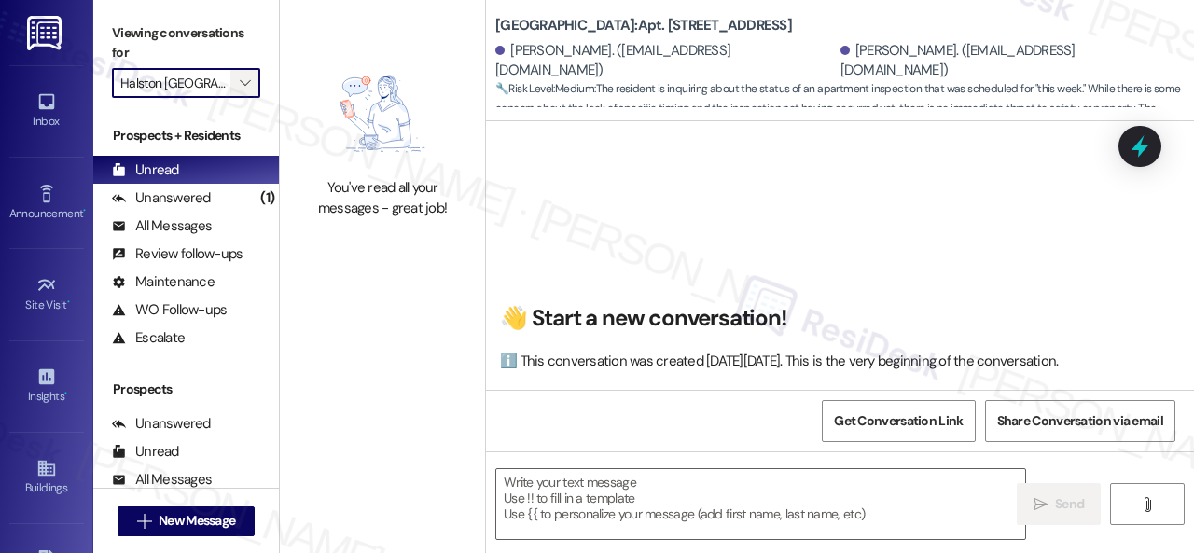
click at [256, 85] on button "" at bounding box center [245, 83] width 30 height 30
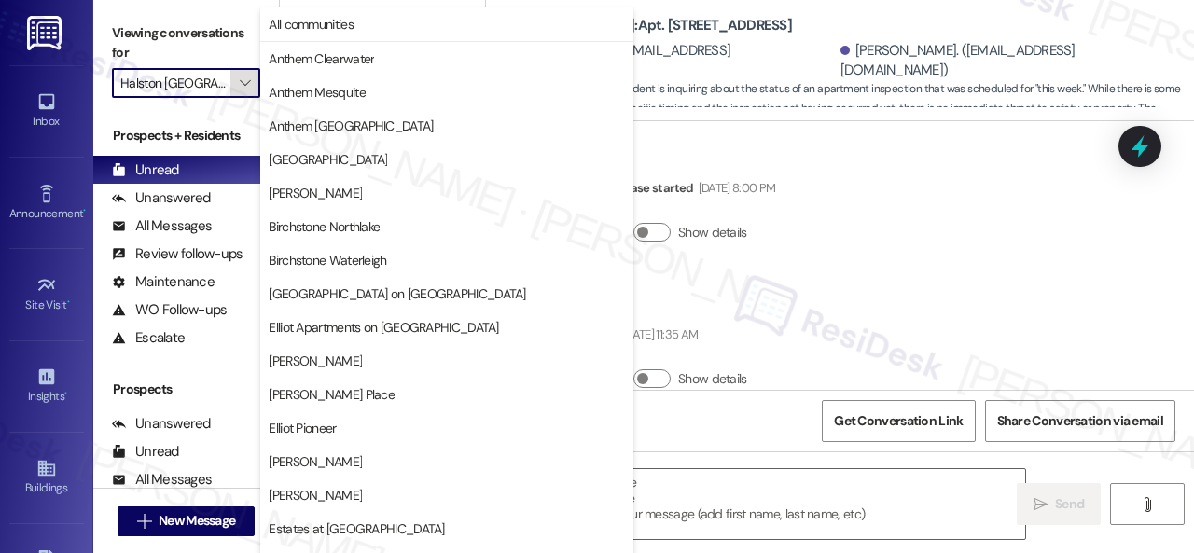
click at [248, 87] on icon "" at bounding box center [245, 83] width 10 height 15
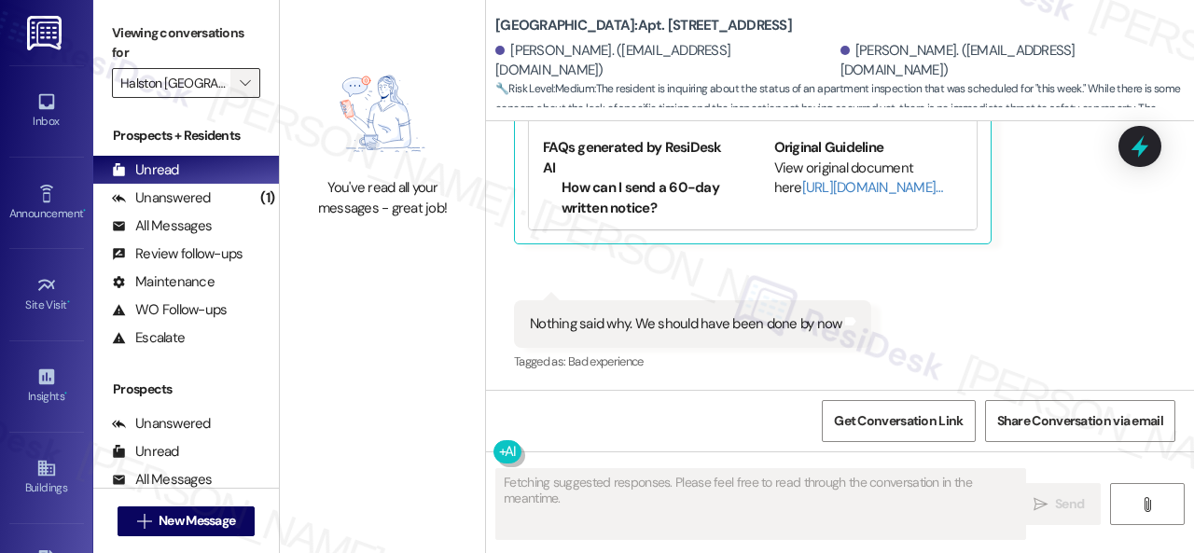
click at [248, 85] on icon "" at bounding box center [245, 83] width 10 height 15
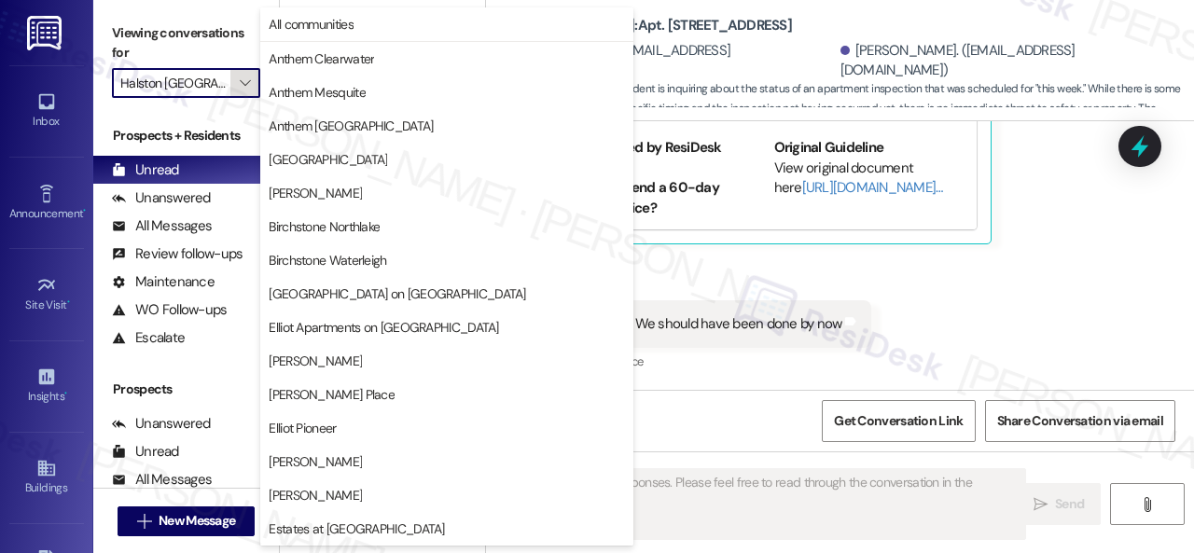
scroll to position [639, 0]
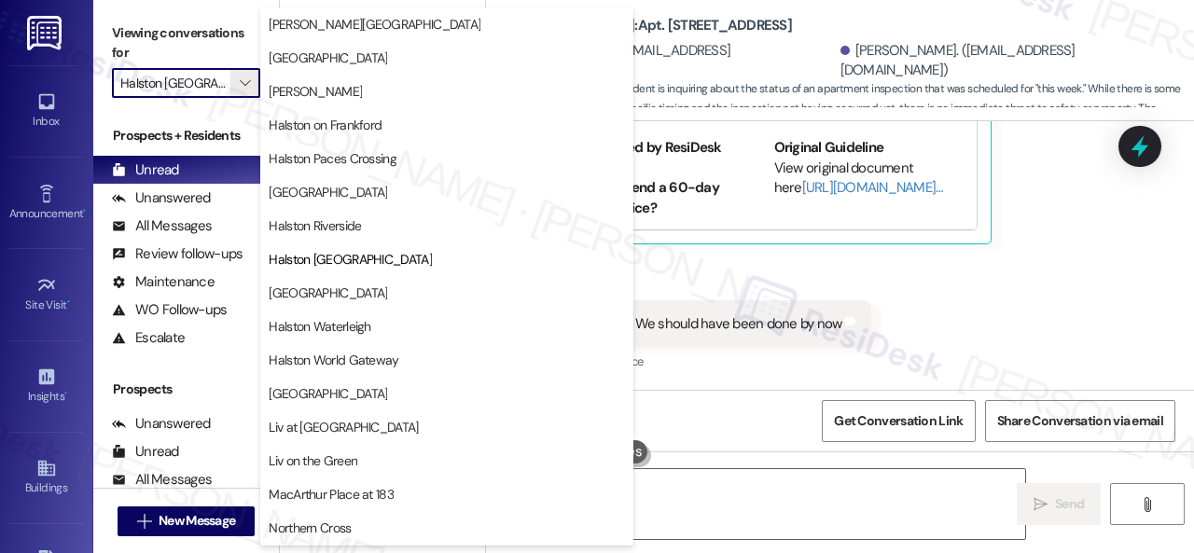
click at [318, 294] on span "Halston South Point" at bounding box center [328, 293] width 118 height 19
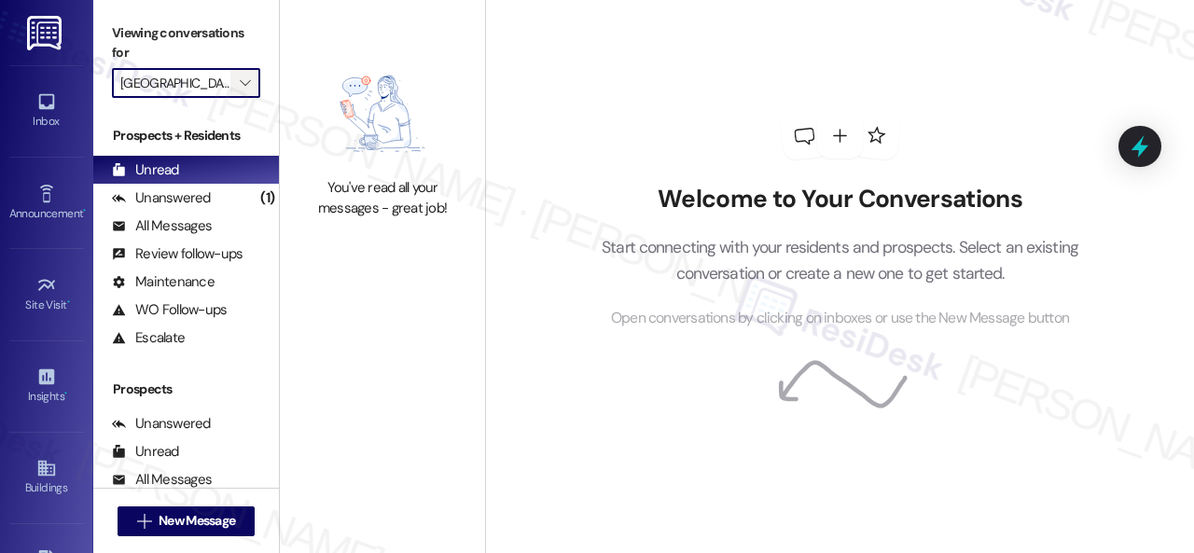
click at [241, 80] on icon "" at bounding box center [245, 83] width 10 height 15
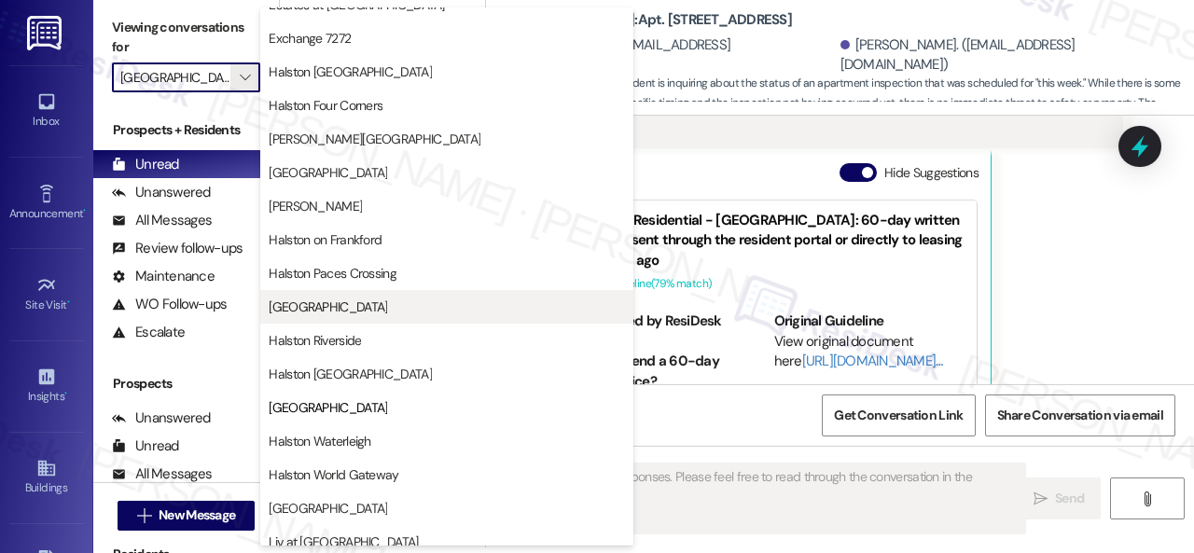
scroll to position [653, 0]
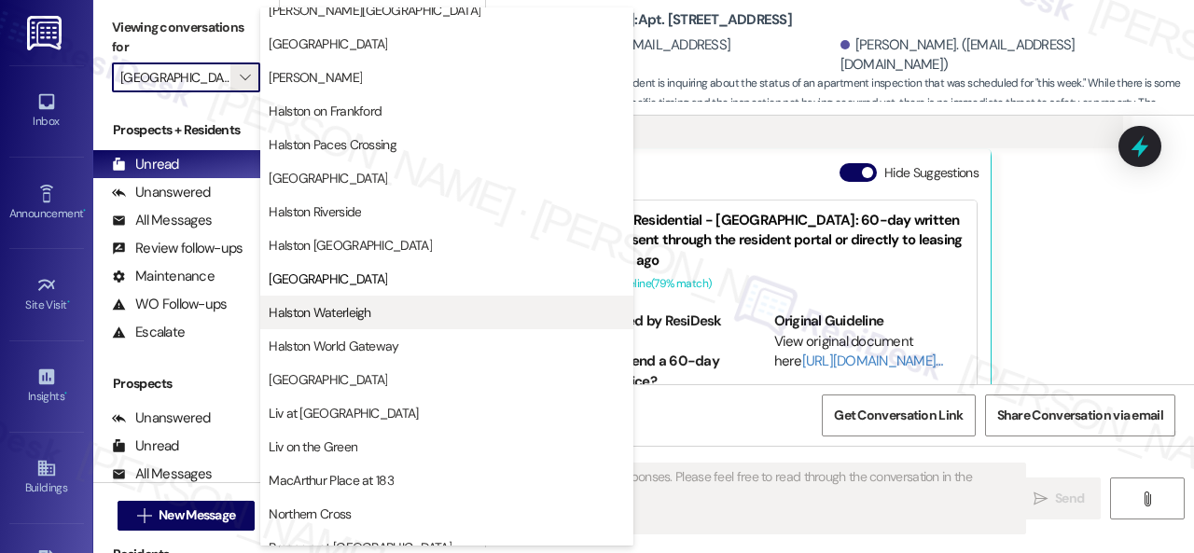
click at [312, 318] on span "Halston Waterleigh" at bounding box center [320, 312] width 102 height 19
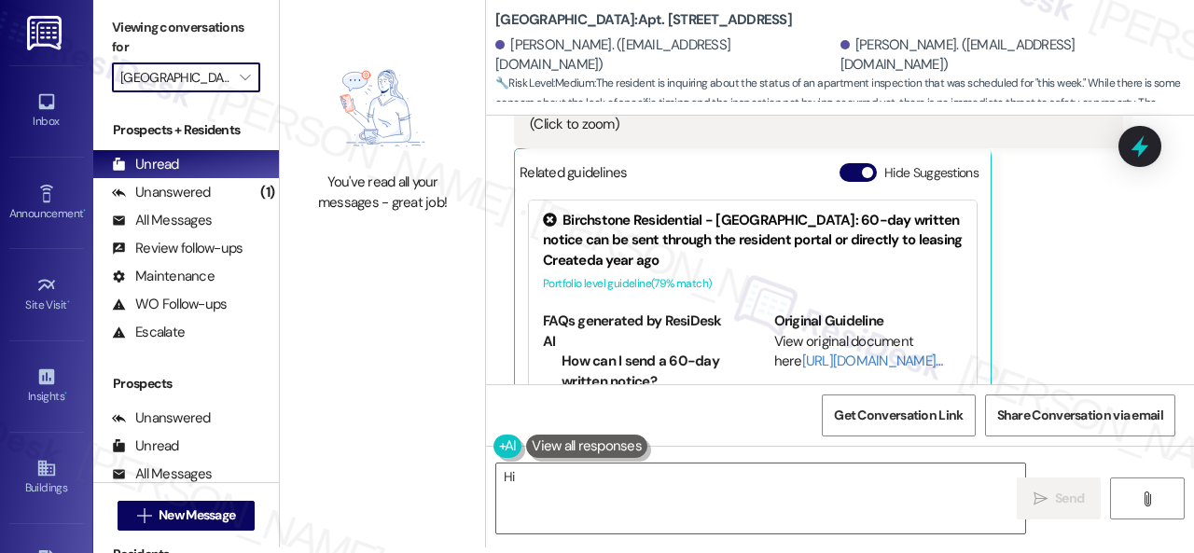
type input "Halston Waterleigh"
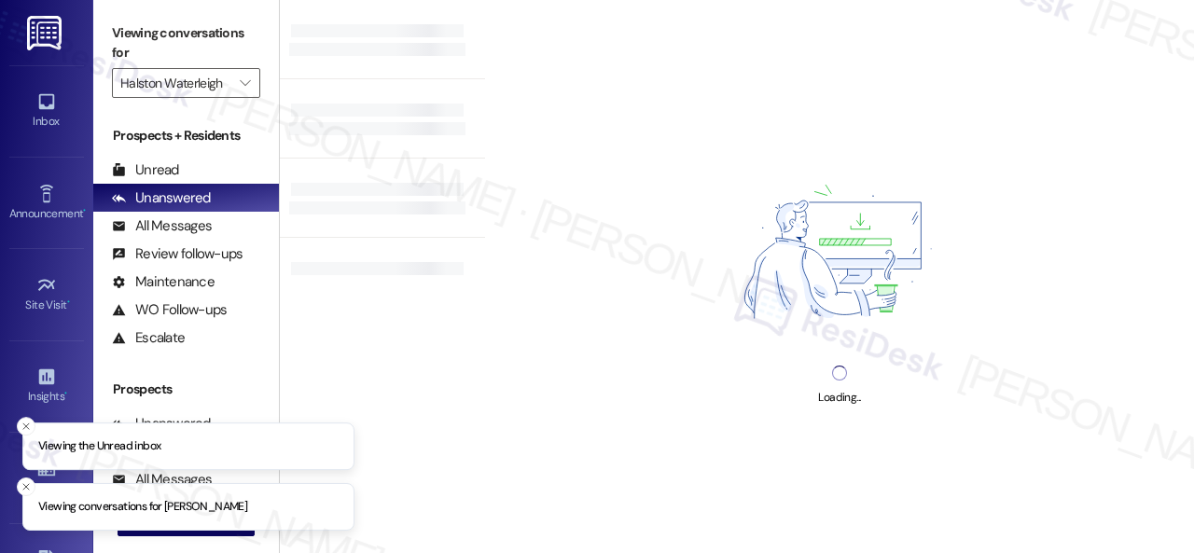
type input "Halston Waterleigh"
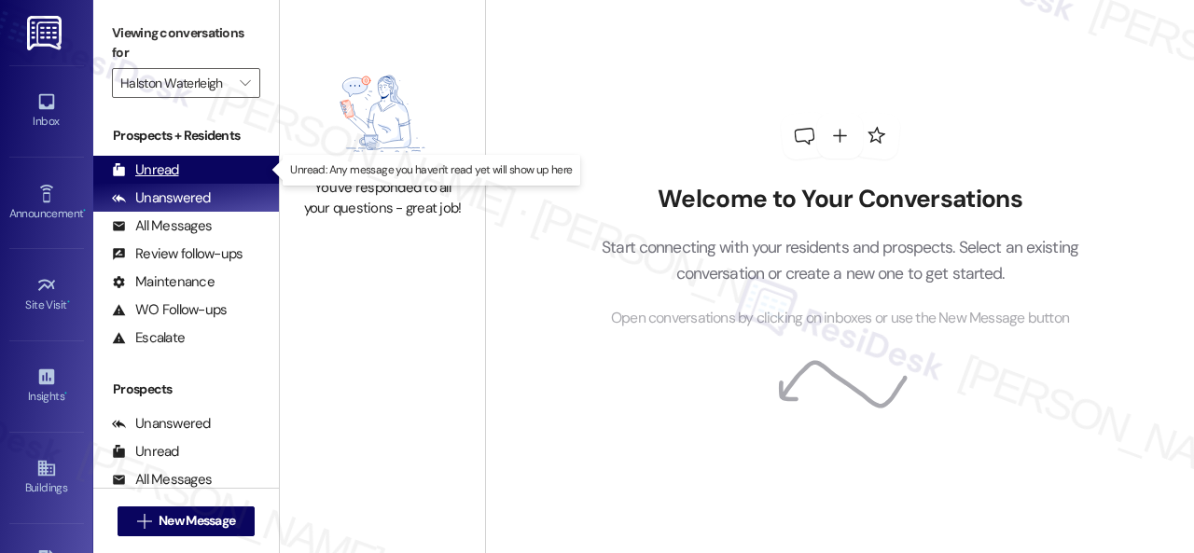
click at [159, 160] on div "Unread" at bounding box center [145, 170] width 67 height 20
